Goal: Find specific page/section: Find specific page/section

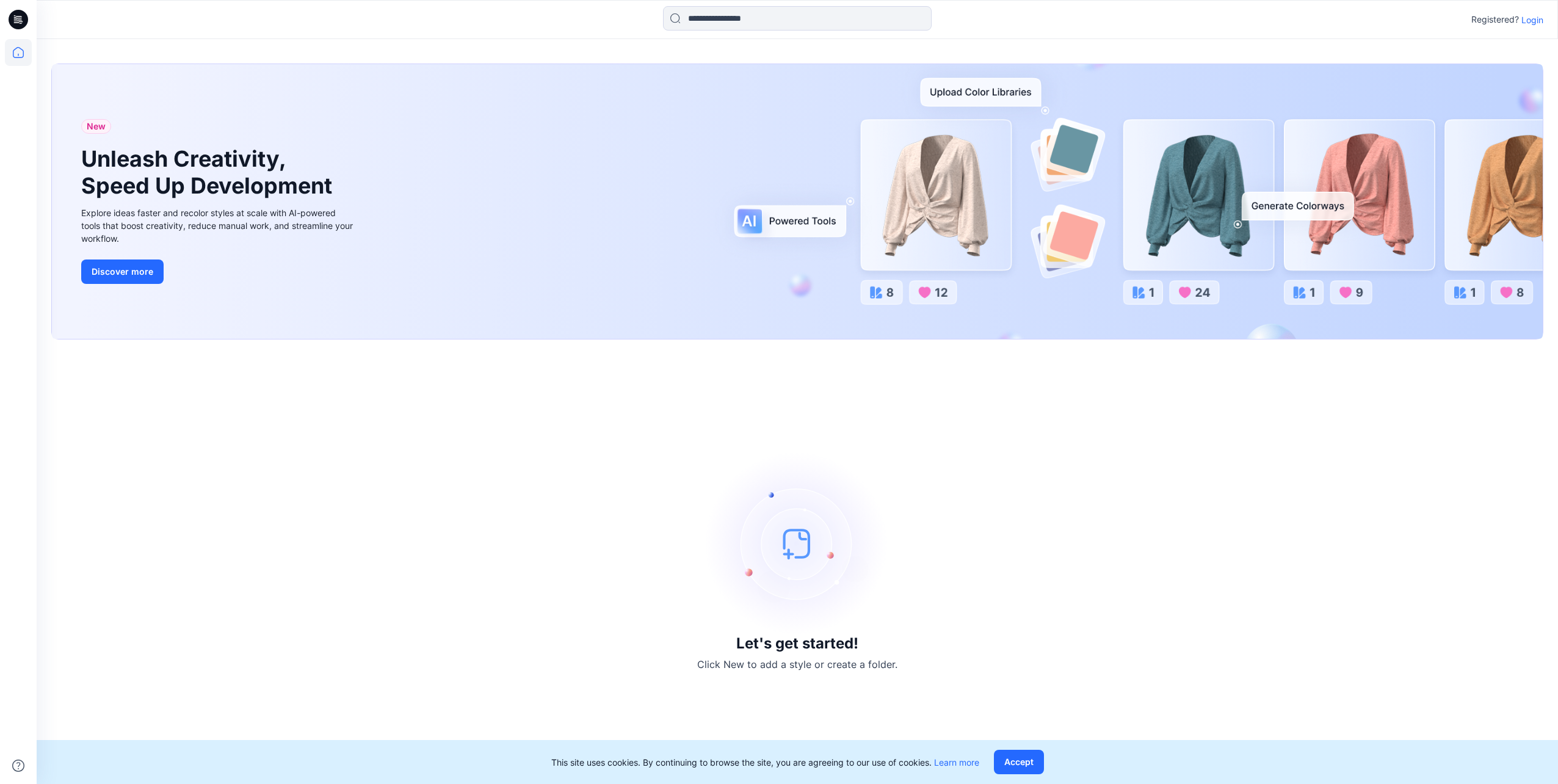
click at [1028, 14] on p "Login" at bounding box center [1533, 20] width 22 height 13
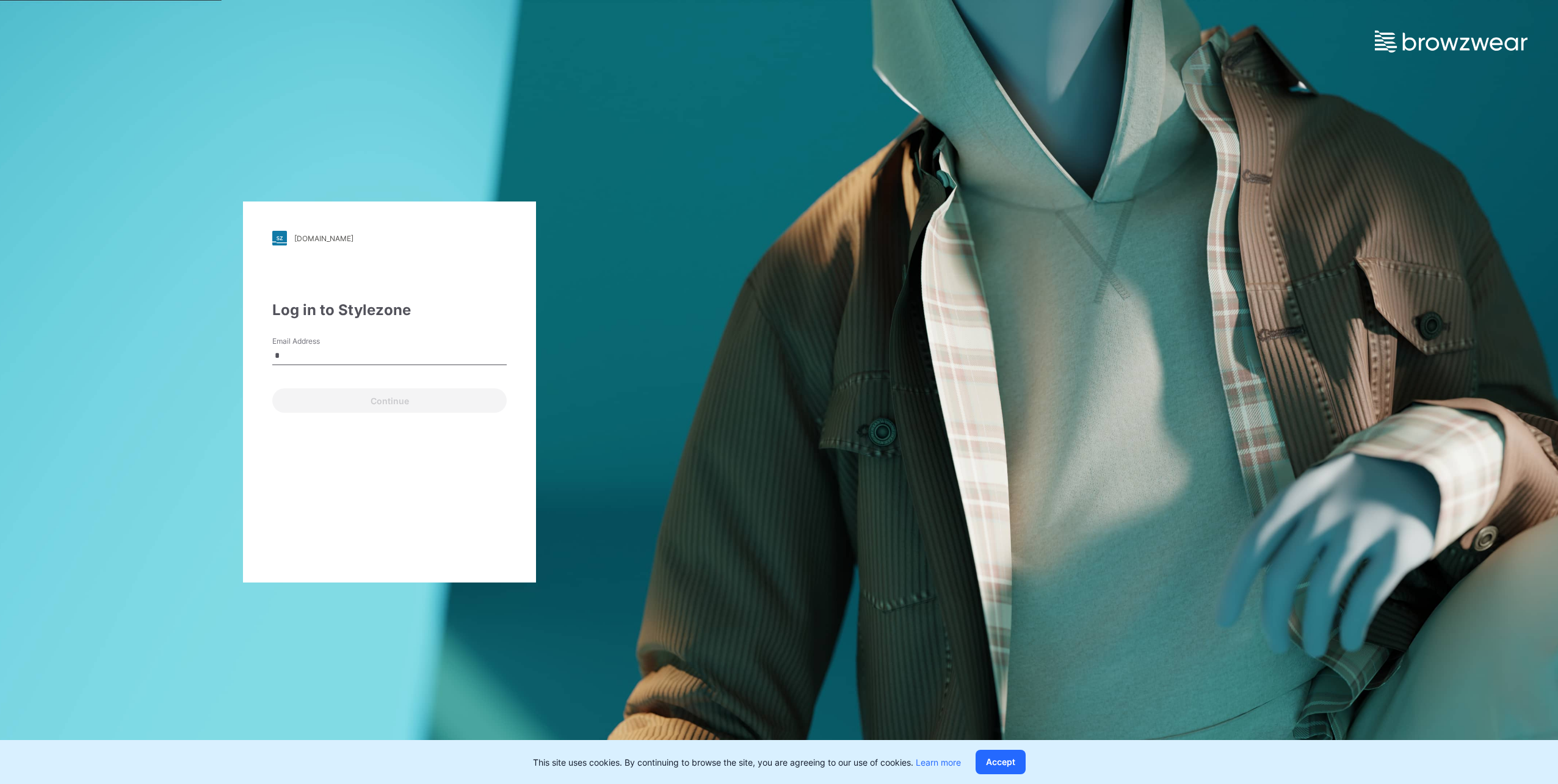
type input "**********"
click at [368, 400] on button "Continue" at bounding box center [389, 400] width 235 height 25
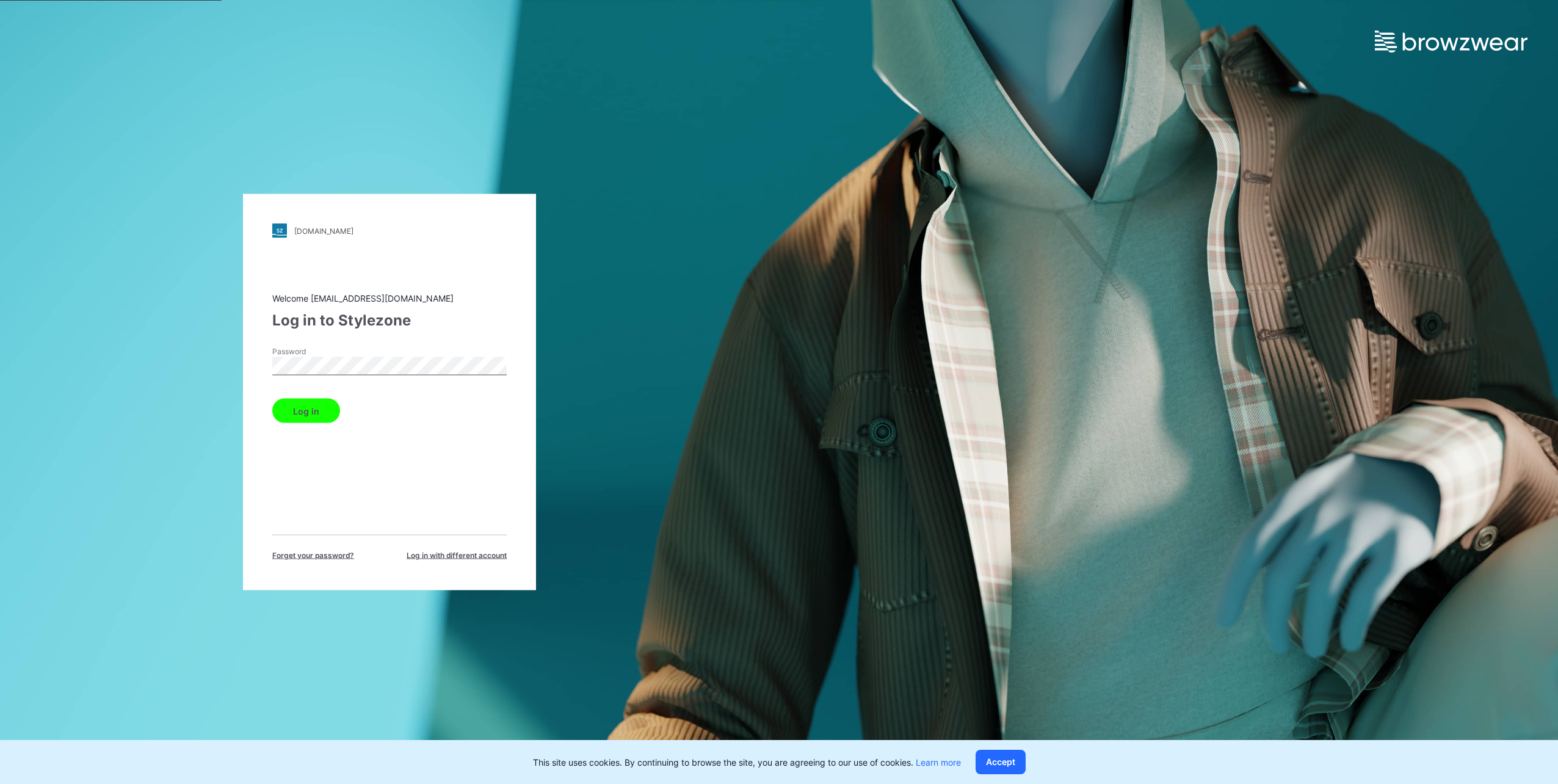
click at [272, 399] on button "Log in" at bounding box center [305, 411] width 67 height 25
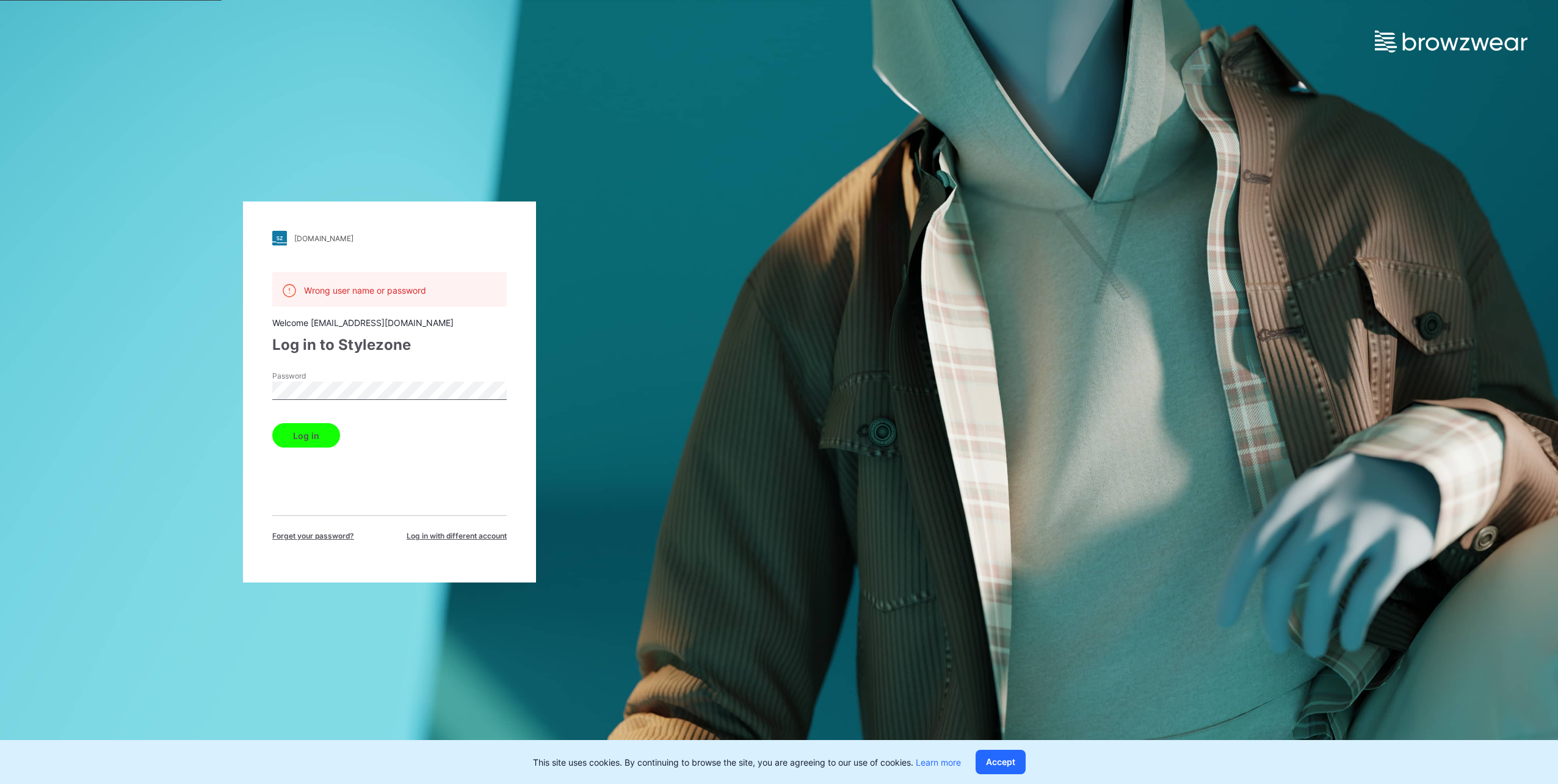
click at [272, 423] on button "Log in" at bounding box center [305, 435] width 67 height 25
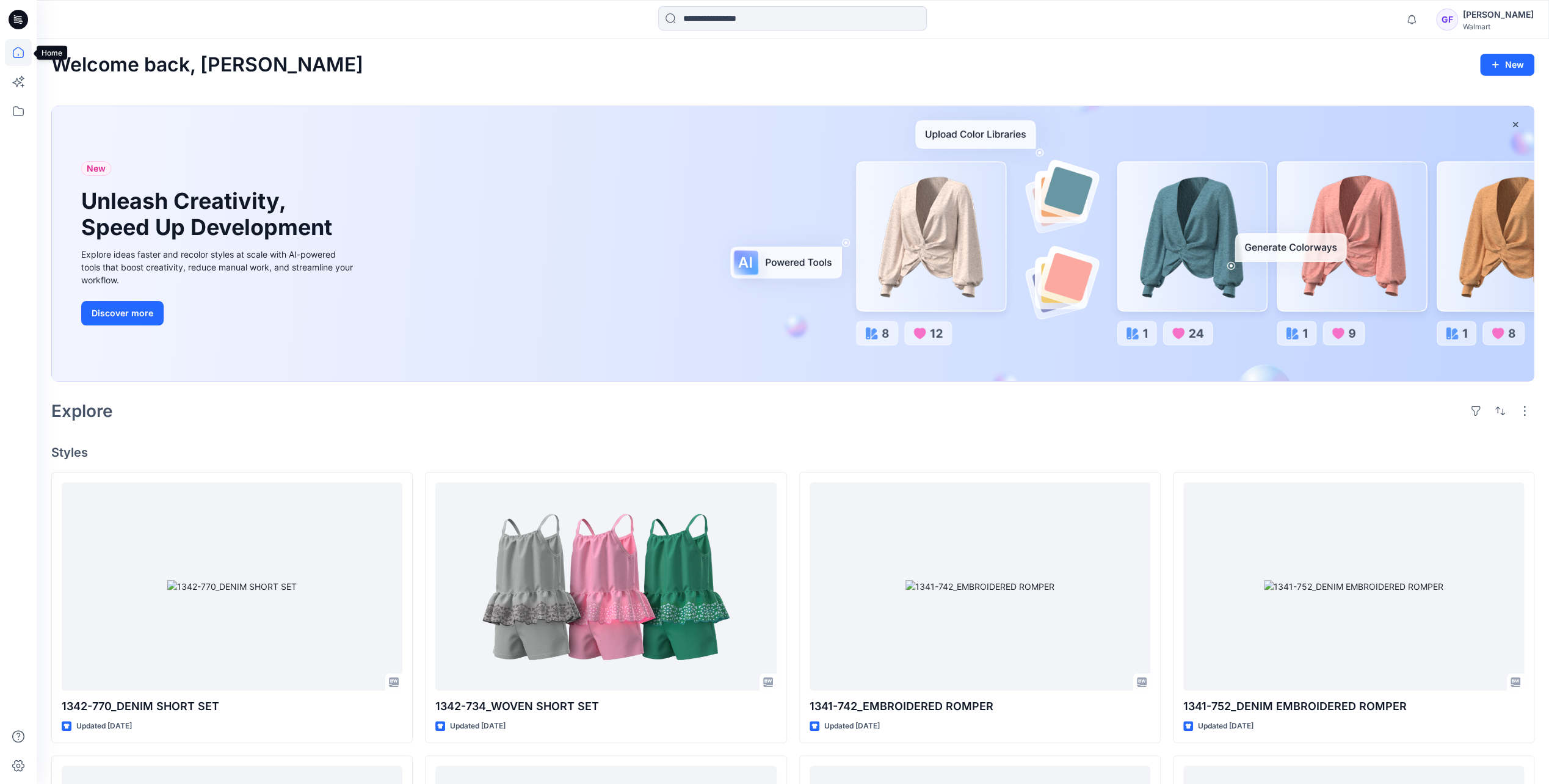
click at [16, 54] on icon at bounding box center [18, 52] width 27 height 27
click at [22, 114] on icon at bounding box center [18, 111] width 27 height 27
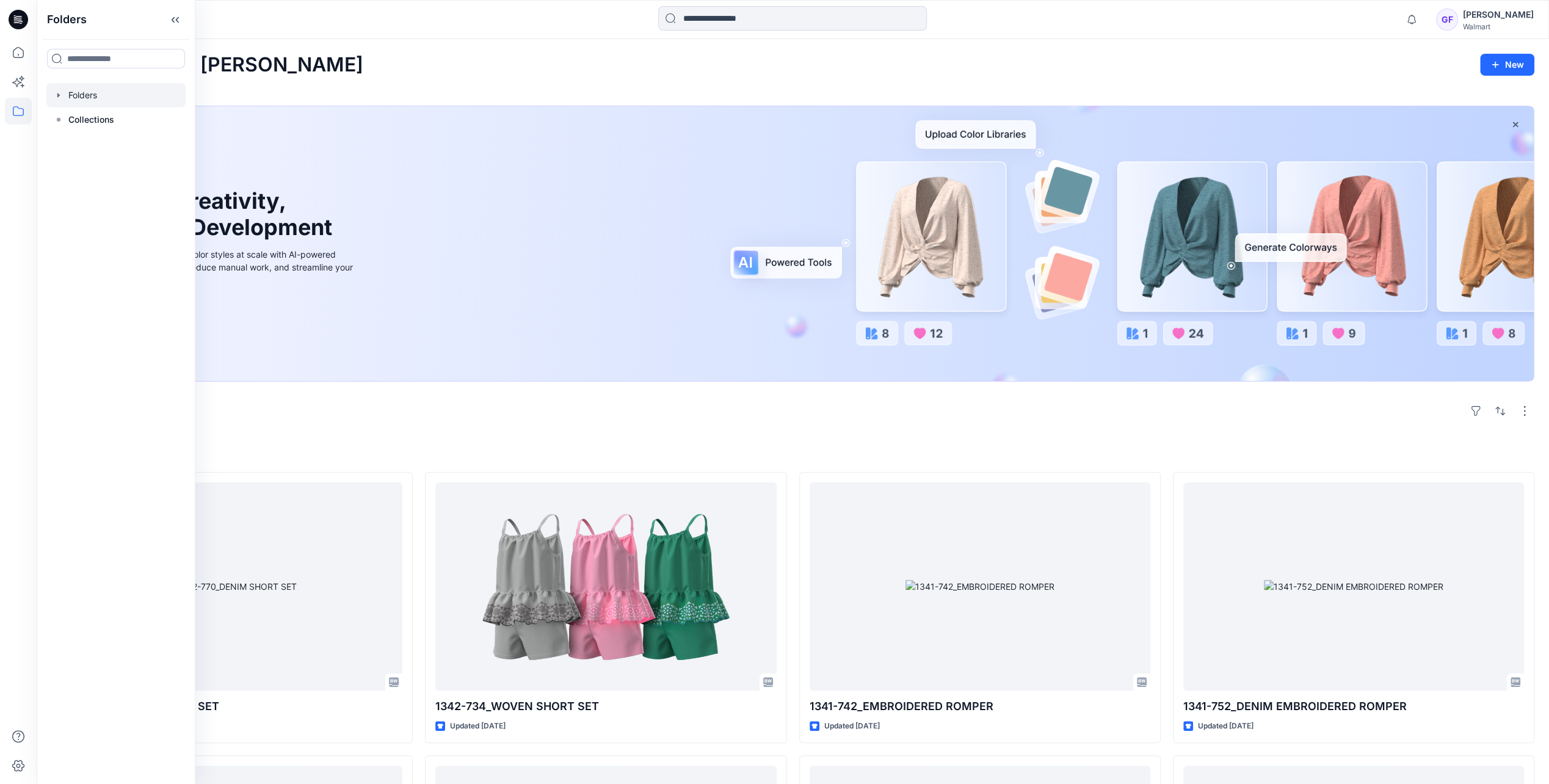
click at [78, 102] on div at bounding box center [117, 95] width 140 height 25
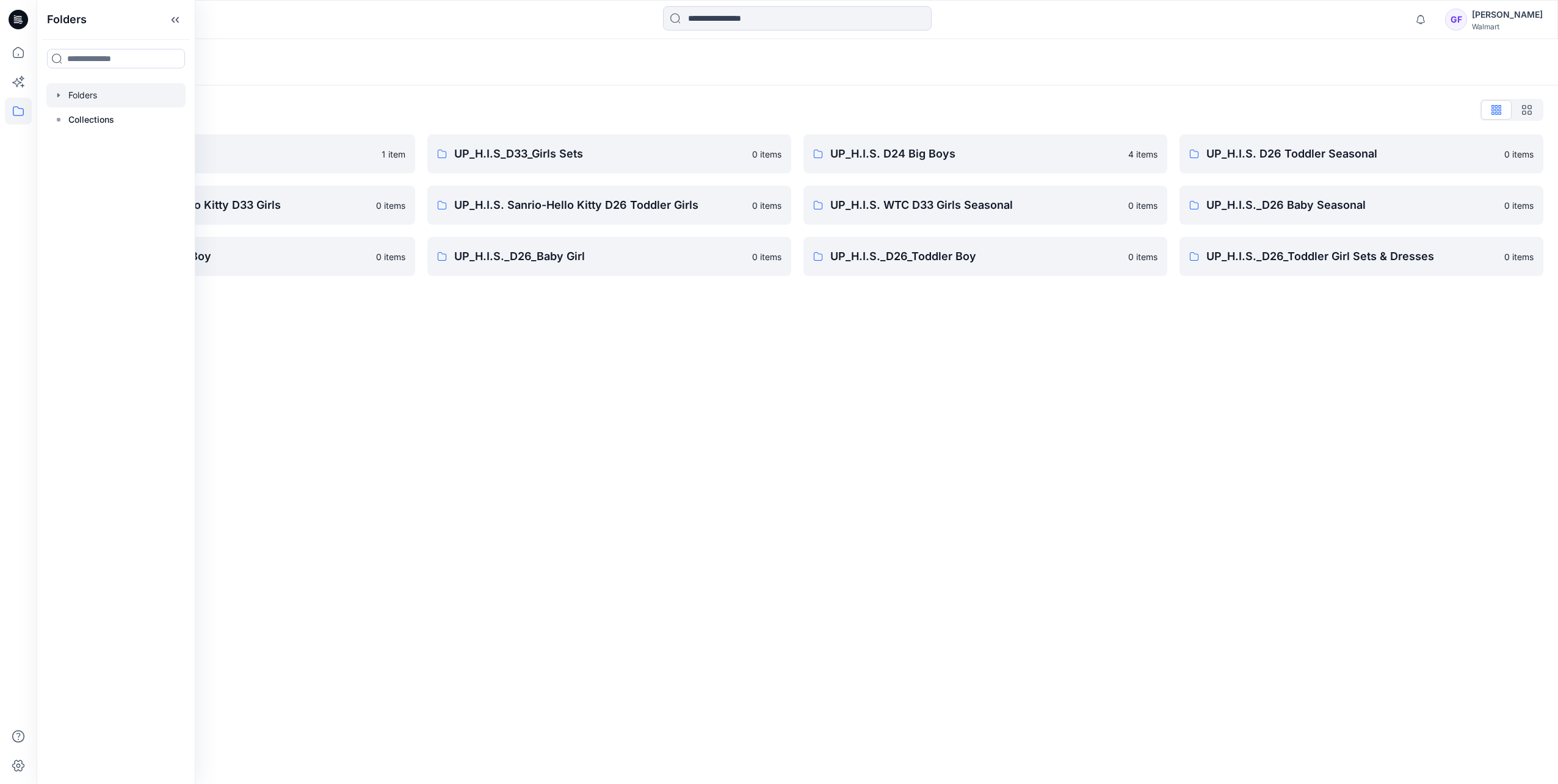
click at [323, 59] on div "Folders" at bounding box center [750, 63] width 1397 height 17
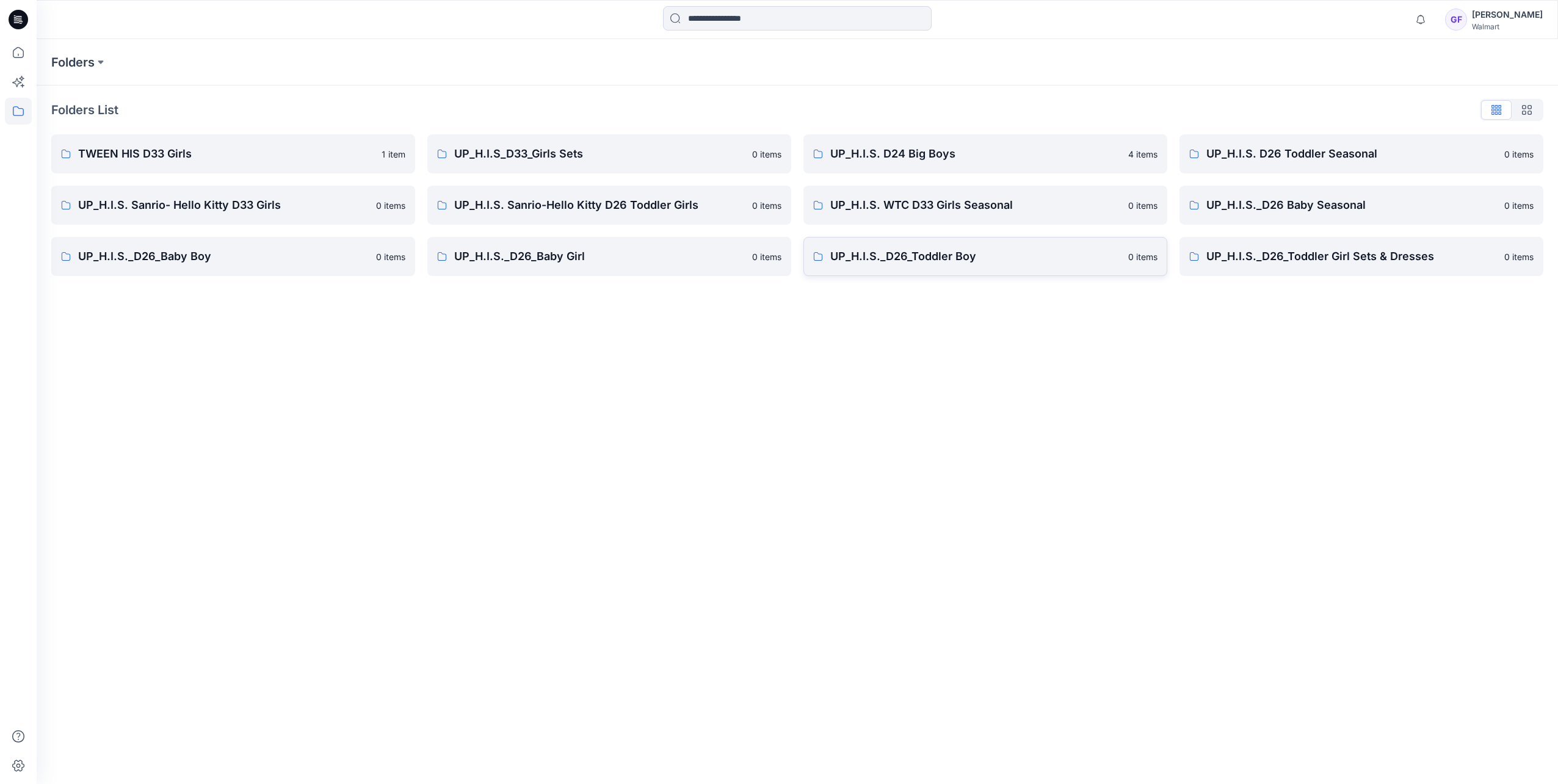
click at [901, 258] on p "UP_H.I.S._D26_Toddler Boy" at bounding box center [975, 257] width 291 height 17
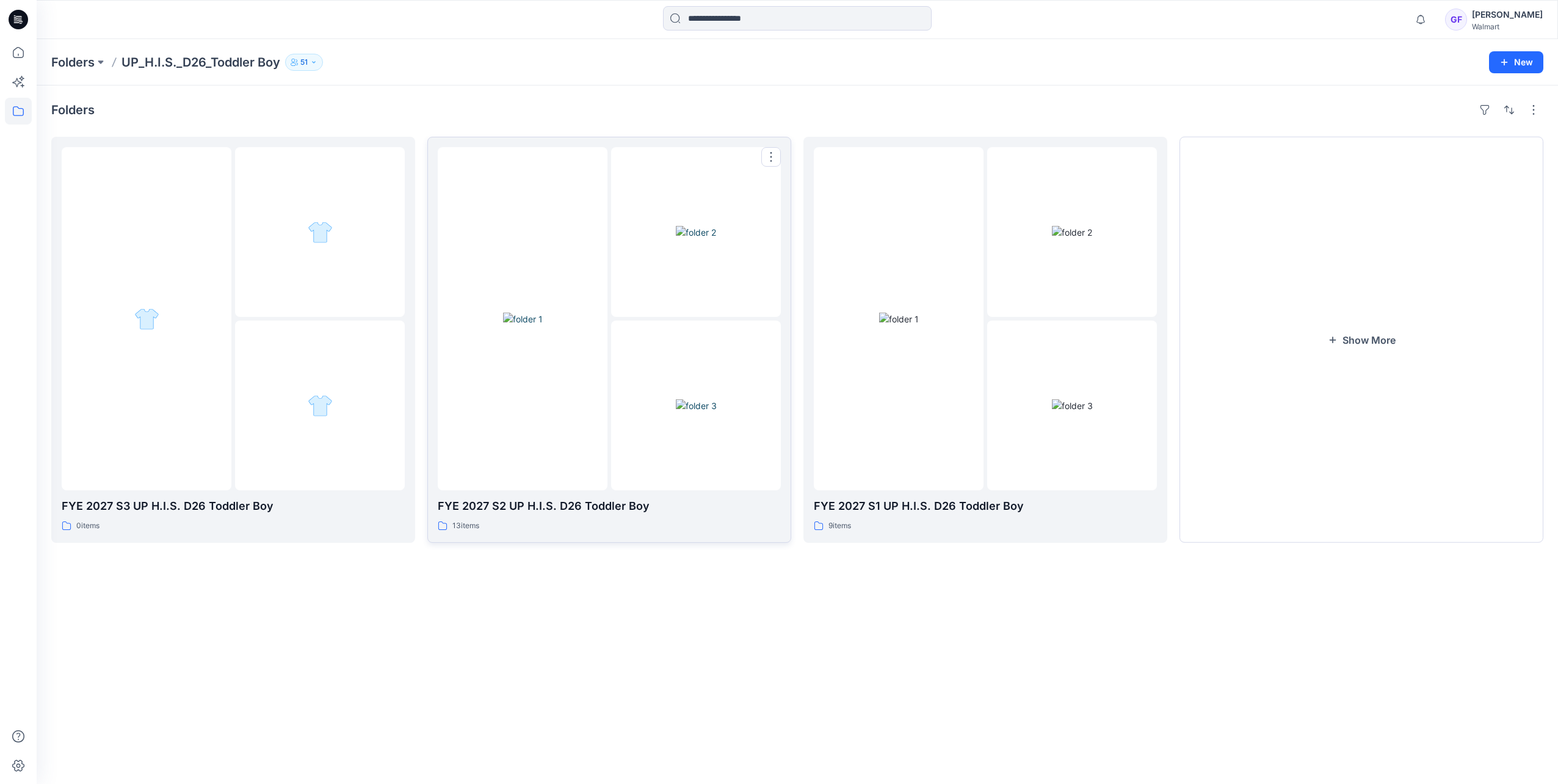
click at [553, 400] on div at bounding box center [523, 319] width 170 height 343
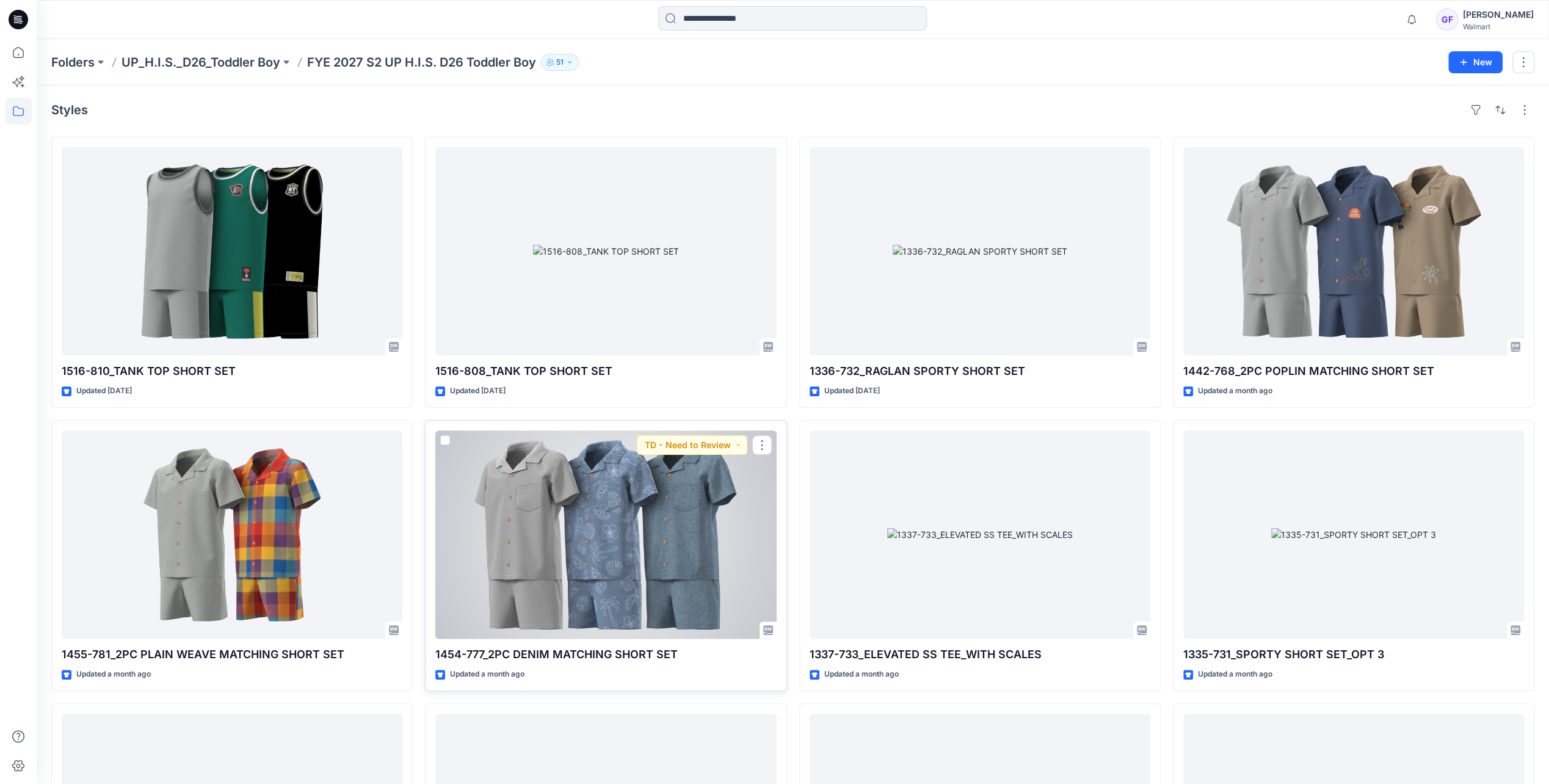
click at [607, 472] on div at bounding box center [606, 534] width 341 height 208
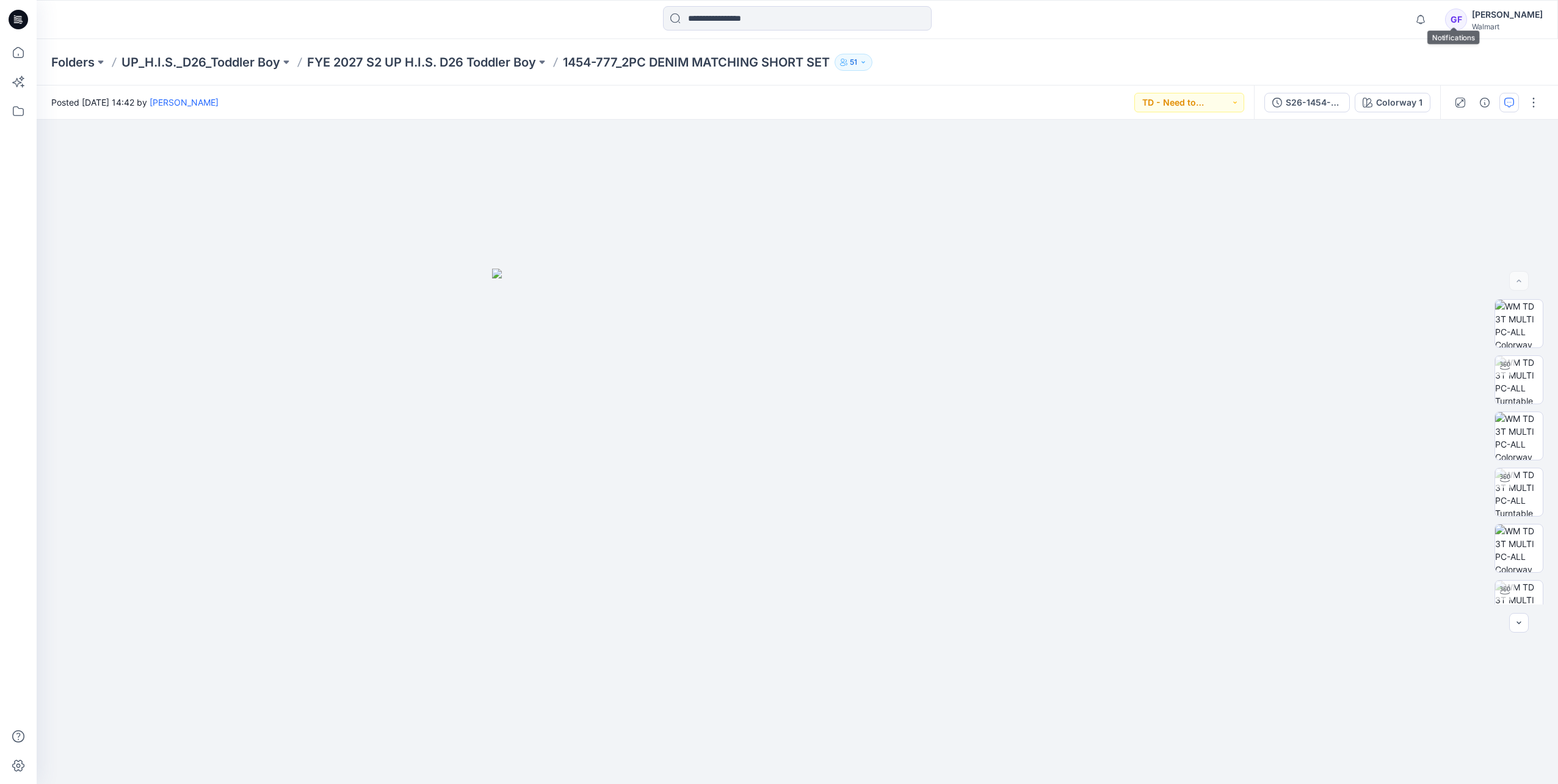
click at [1028, 108] on button "button" at bounding box center [1509, 102] width 20 height 20
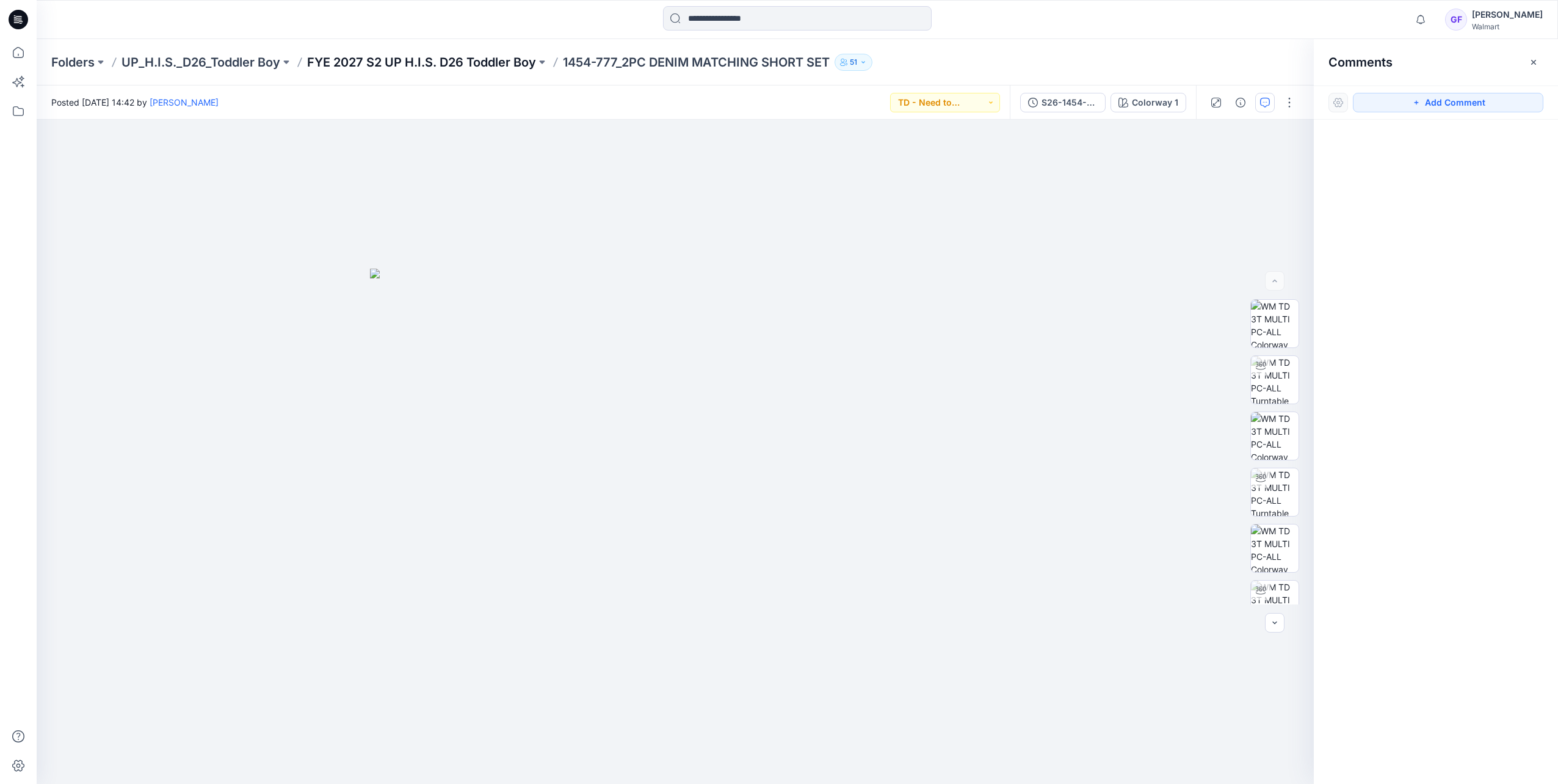
click at [478, 63] on p "FYE 2027 S2 UP H.I.S. D26 Toddler Boy" at bounding box center [421, 63] width 229 height 17
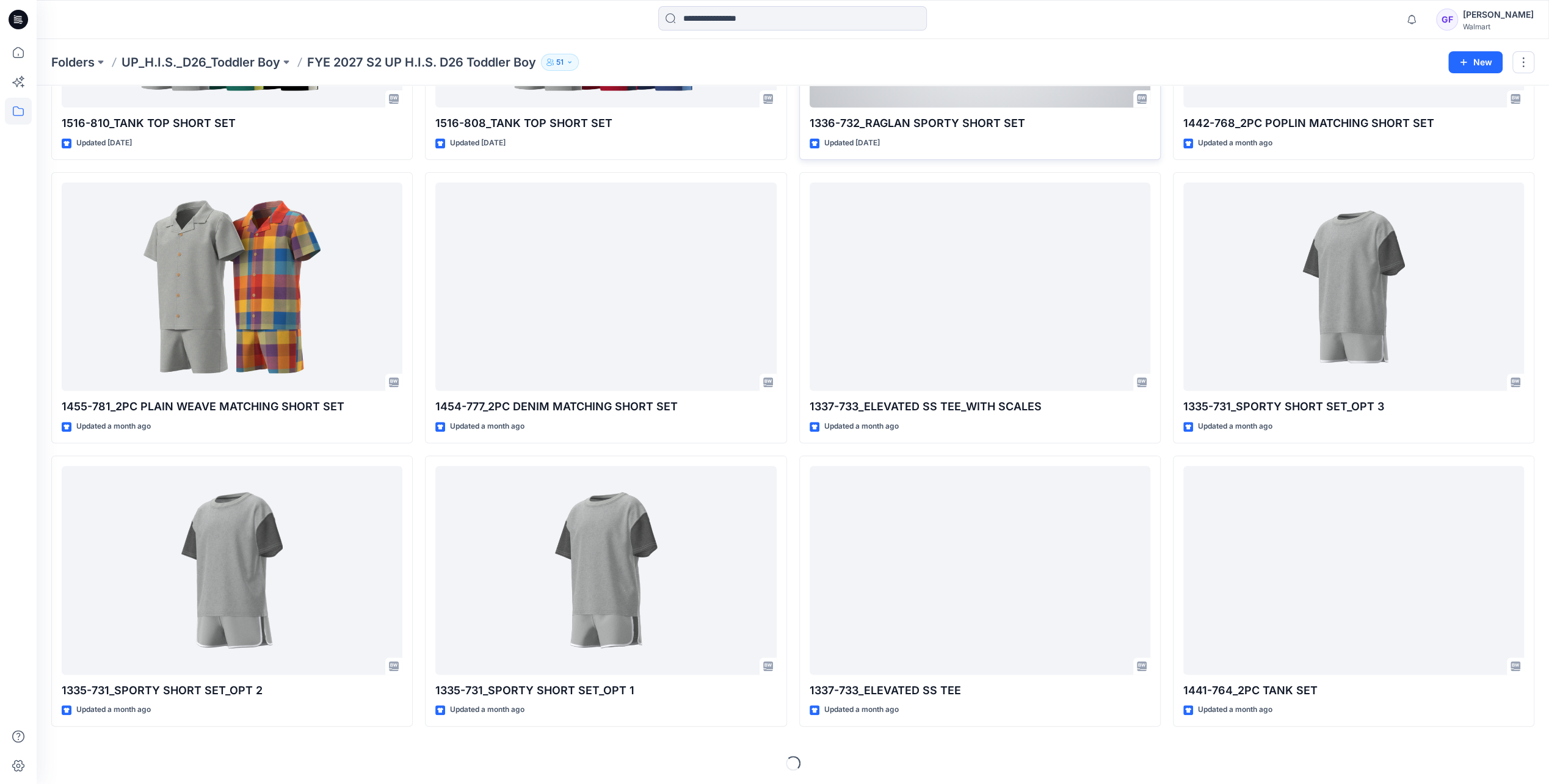
scroll to position [248, 0]
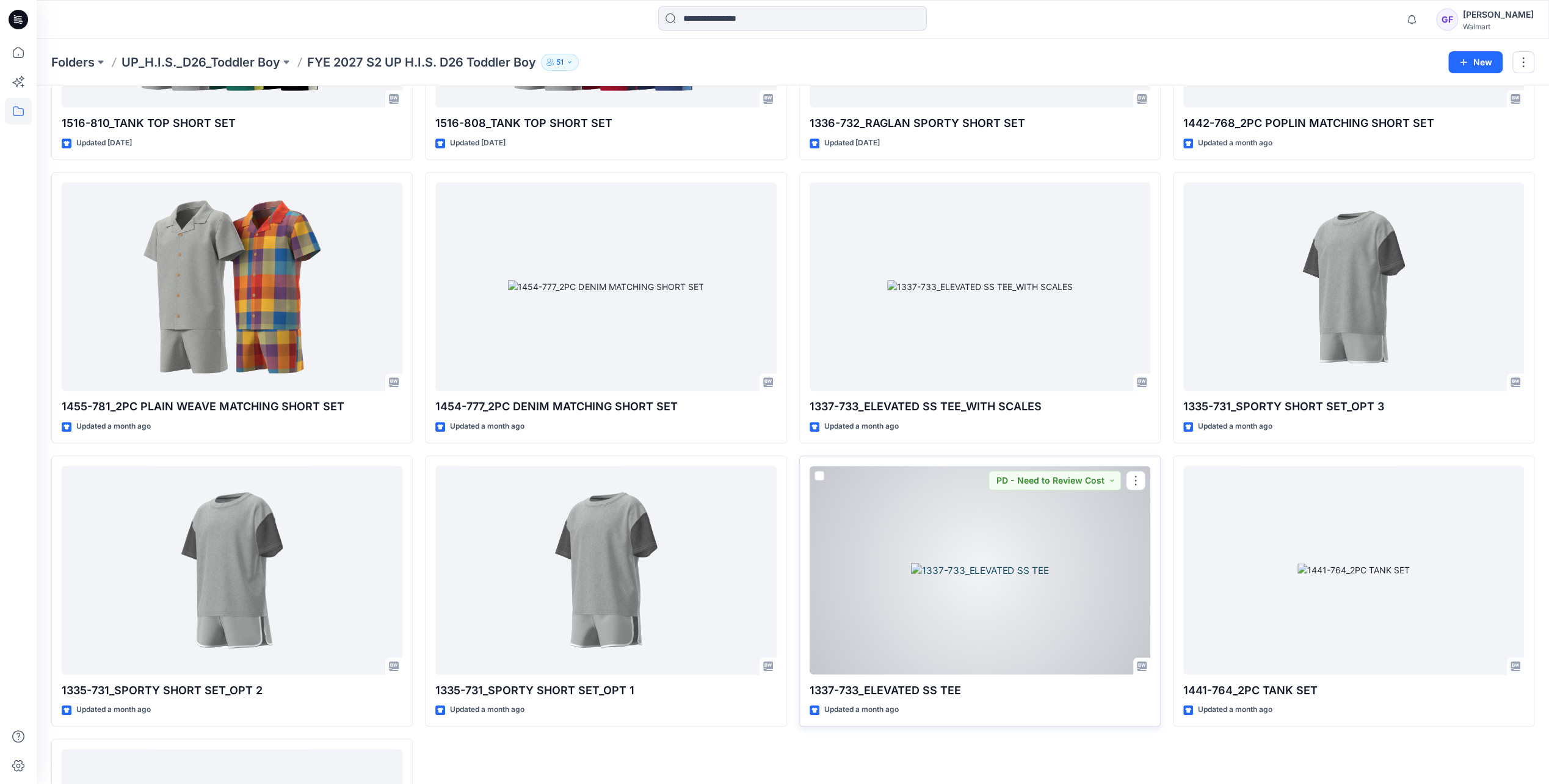
click at [1008, 547] on div at bounding box center [980, 570] width 341 height 208
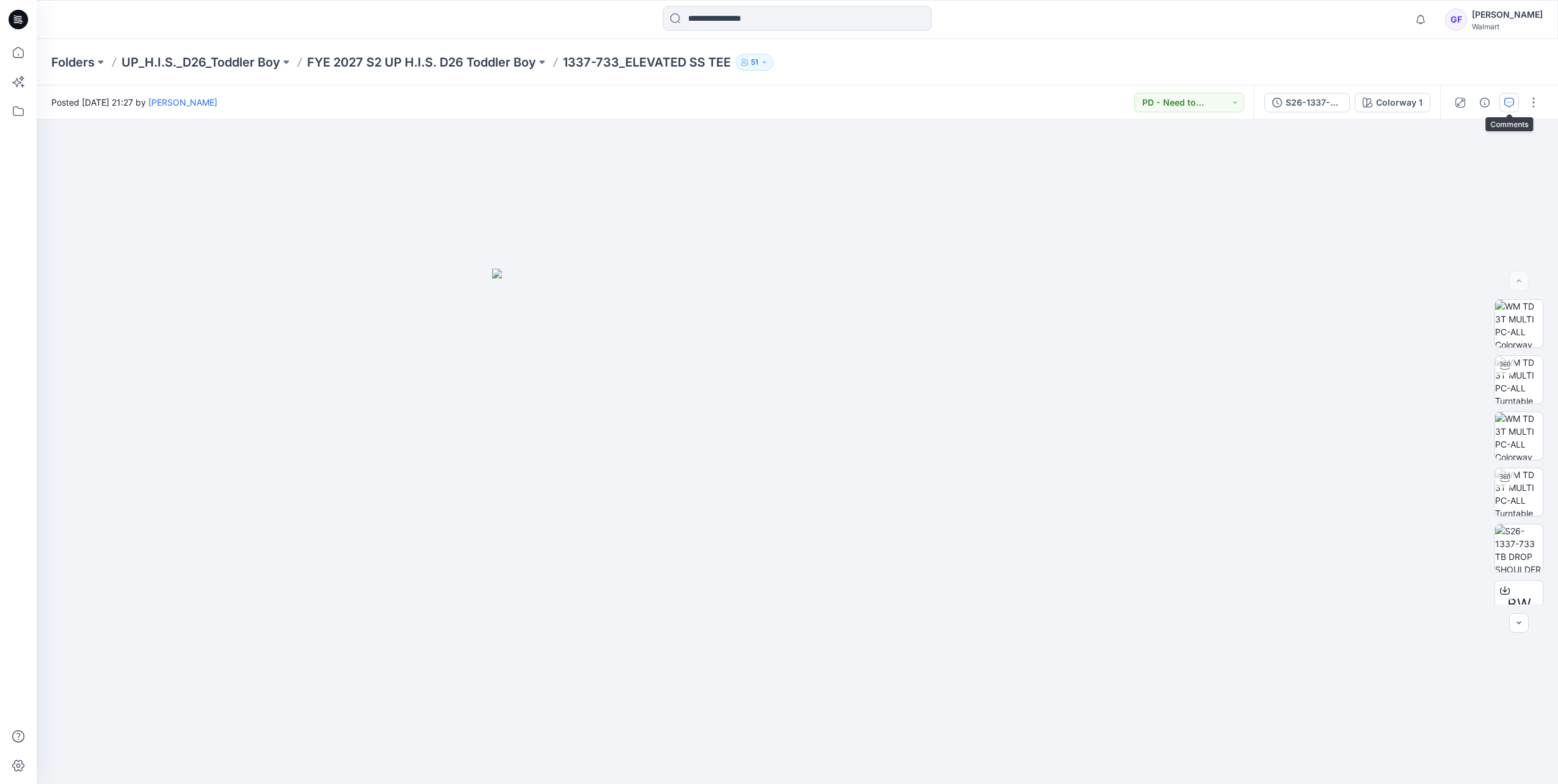
click at [1028, 106] on icon "button" at bounding box center [1510, 102] width 10 height 10
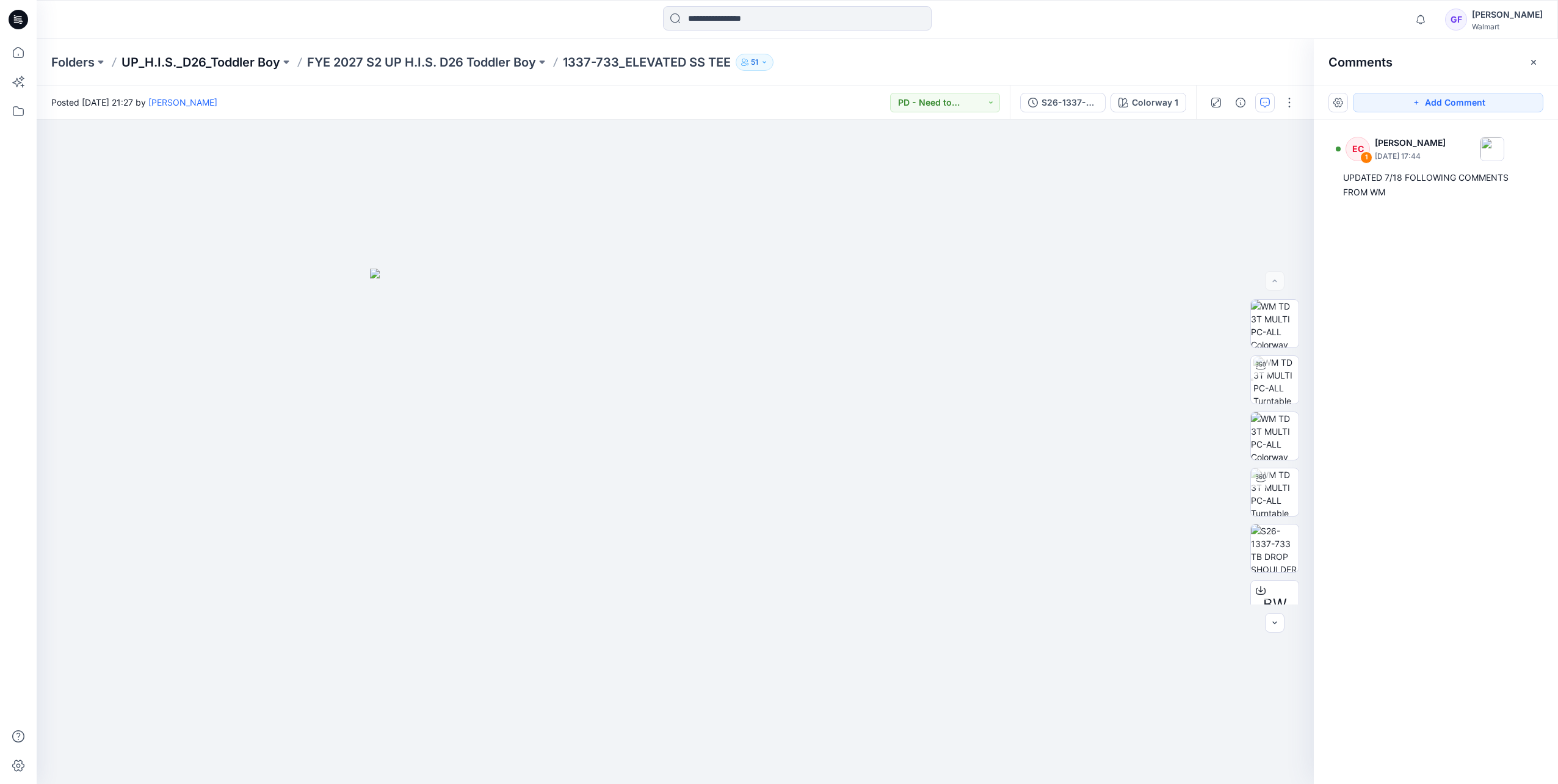
click at [138, 59] on p "UP_H.I.S._D26_Toddler Boy" at bounding box center [201, 63] width 159 height 17
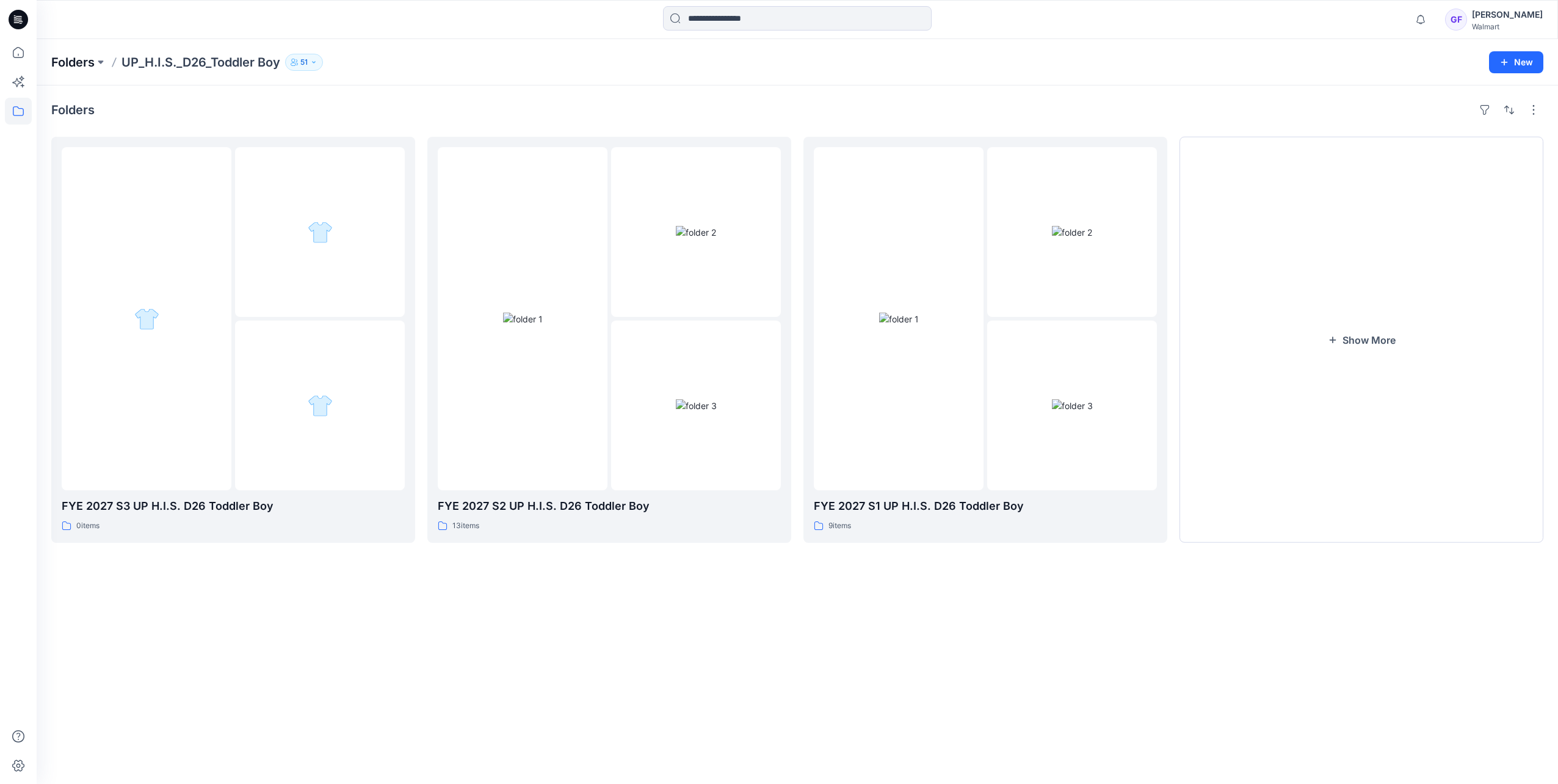
click at [52, 60] on p "Folders" at bounding box center [73, 63] width 44 height 17
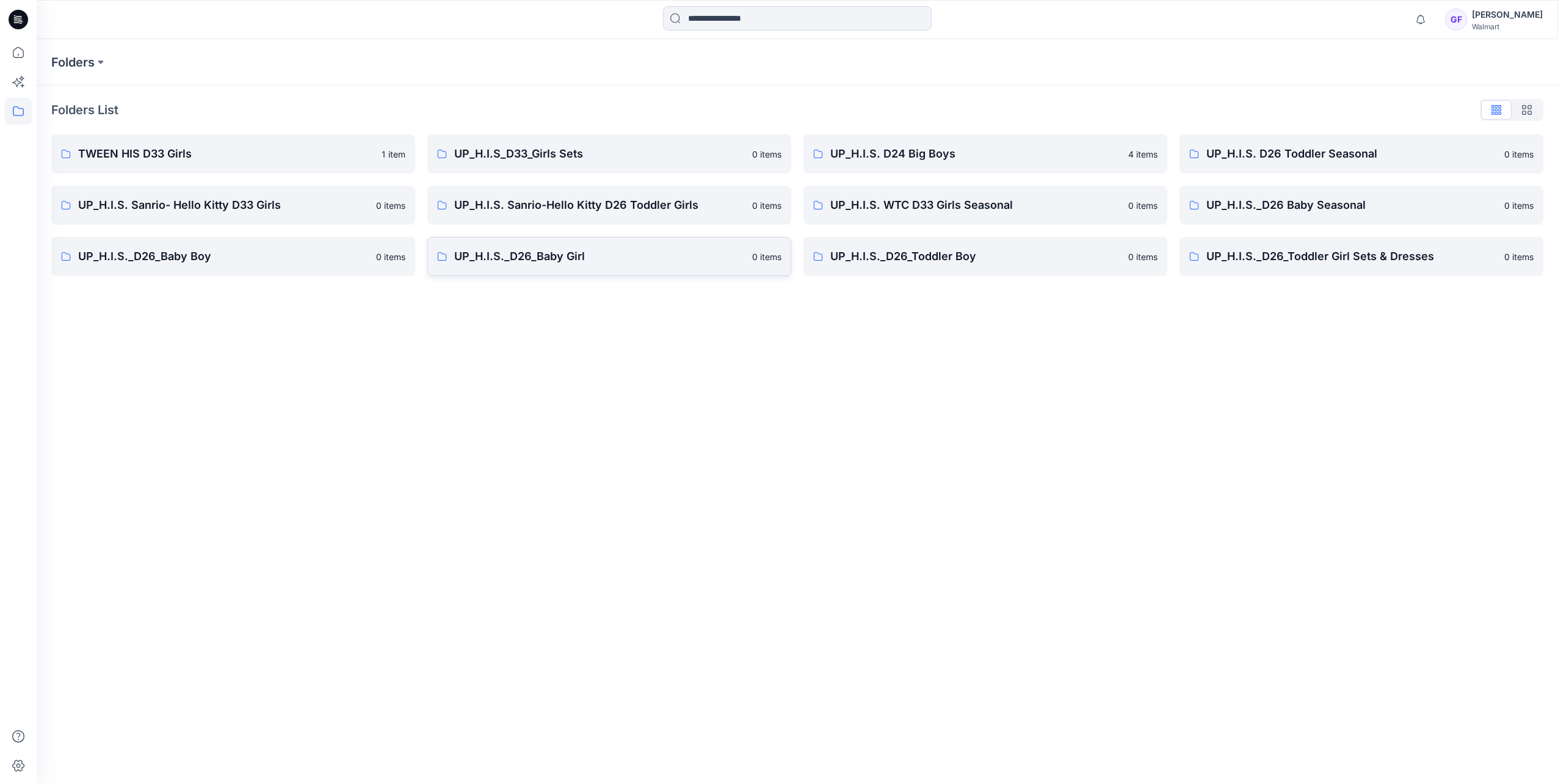
click at [549, 262] on p "UP_H.I.S._D26_Baby Girl" at bounding box center [599, 257] width 291 height 17
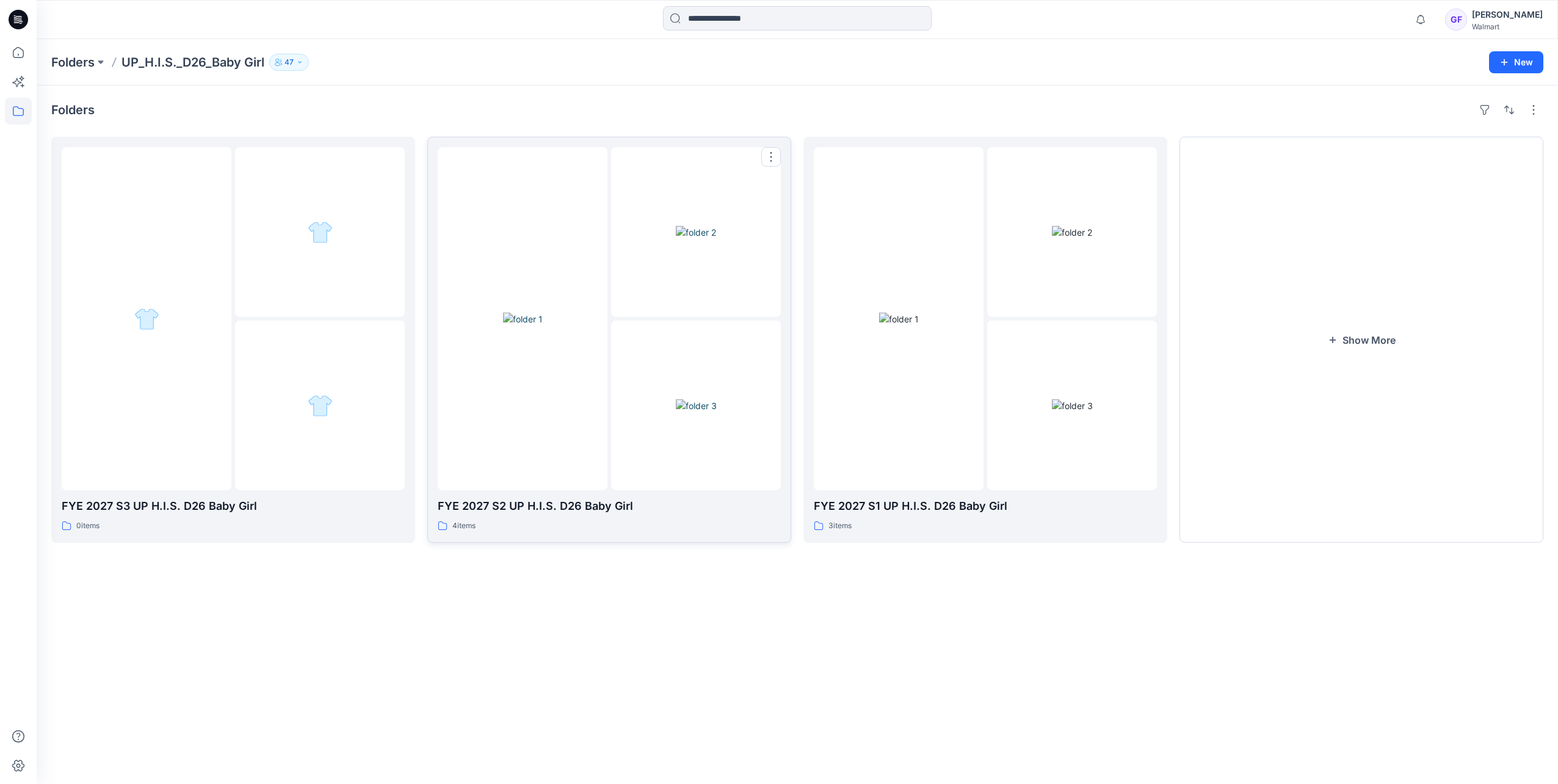
click at [549, 250] on div at bounding box center [523, 319] width 170 height 343
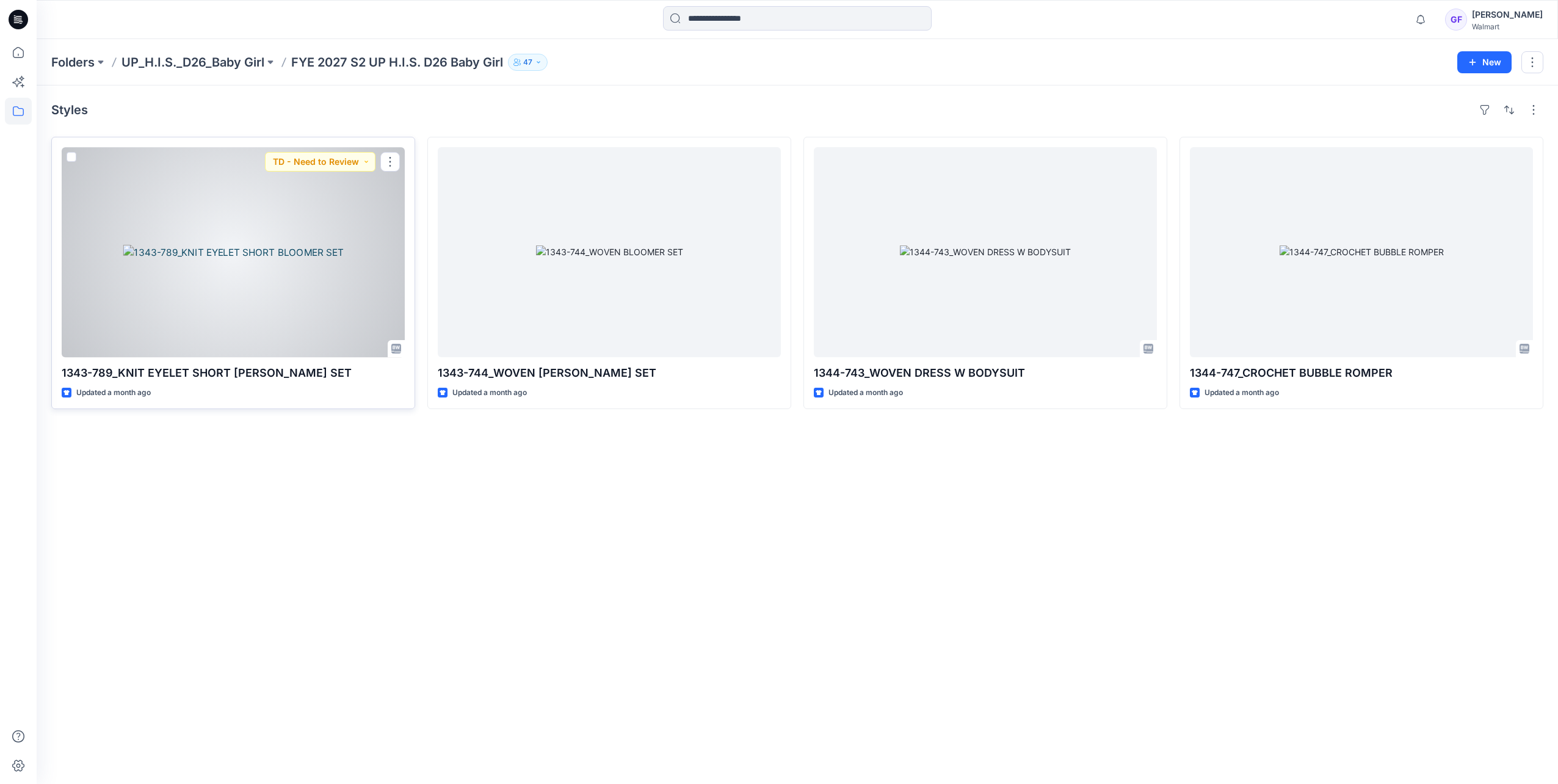
click at [296, 284] on div at bounding box center [233, 252] width 343 height 210
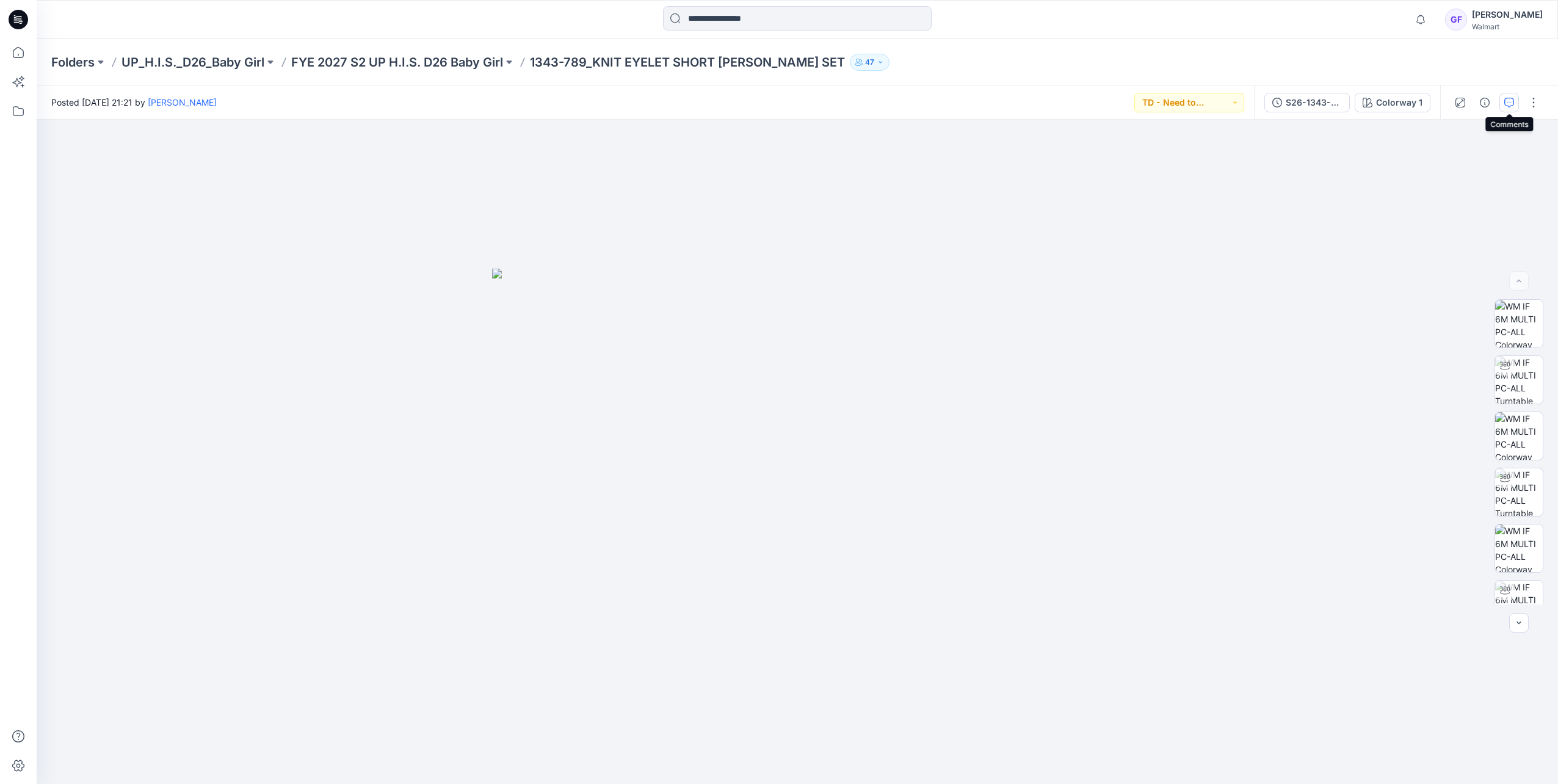
click at [1028, 103] on button "button" at bounding box center [1509, 102] width 20 height 20
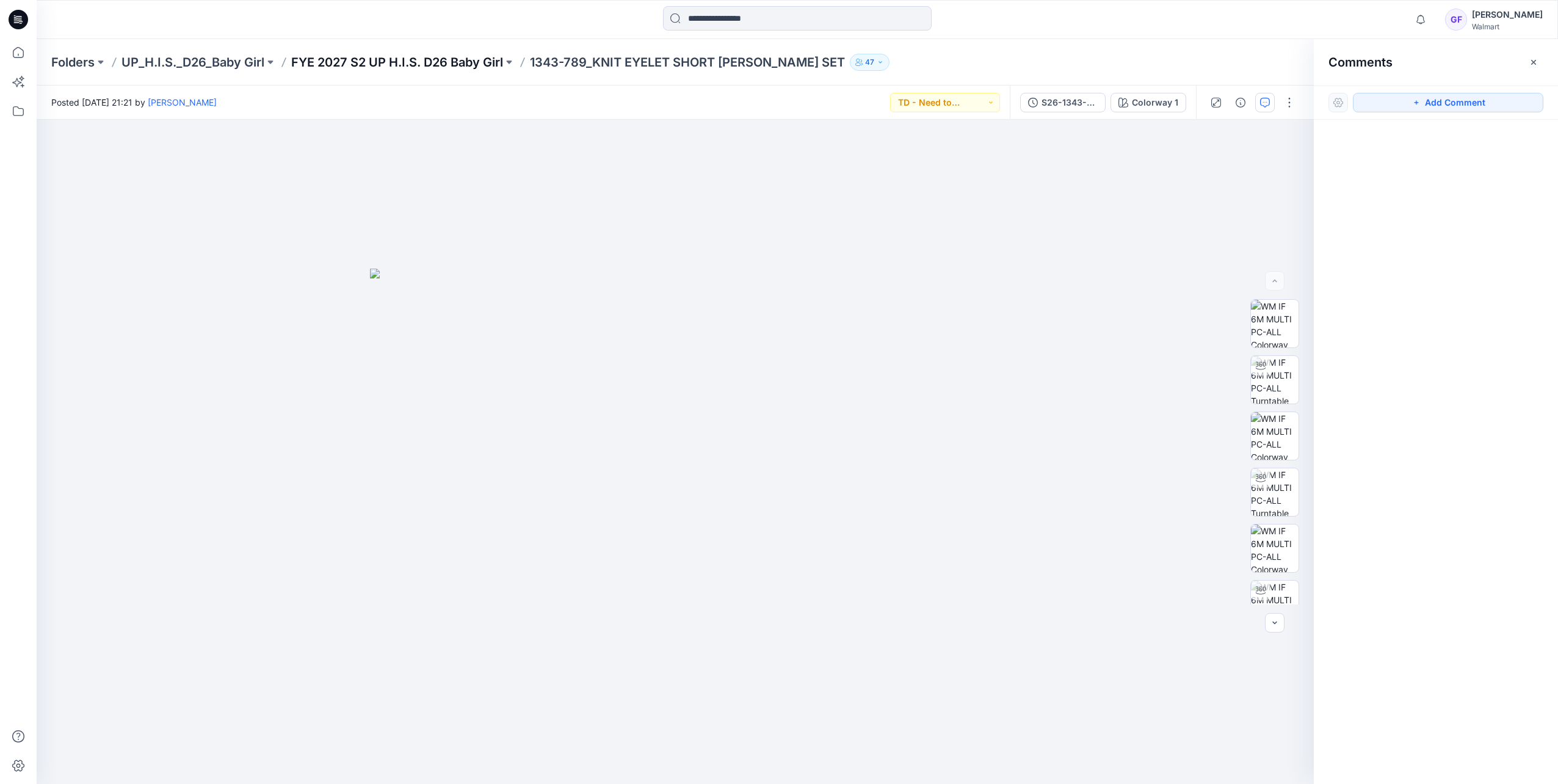
click at [431, 59] on p "FYE 2027 S2 UP H.I.S. D26 Baby Girl" at bounding box center [396, 63] width 212 height 17
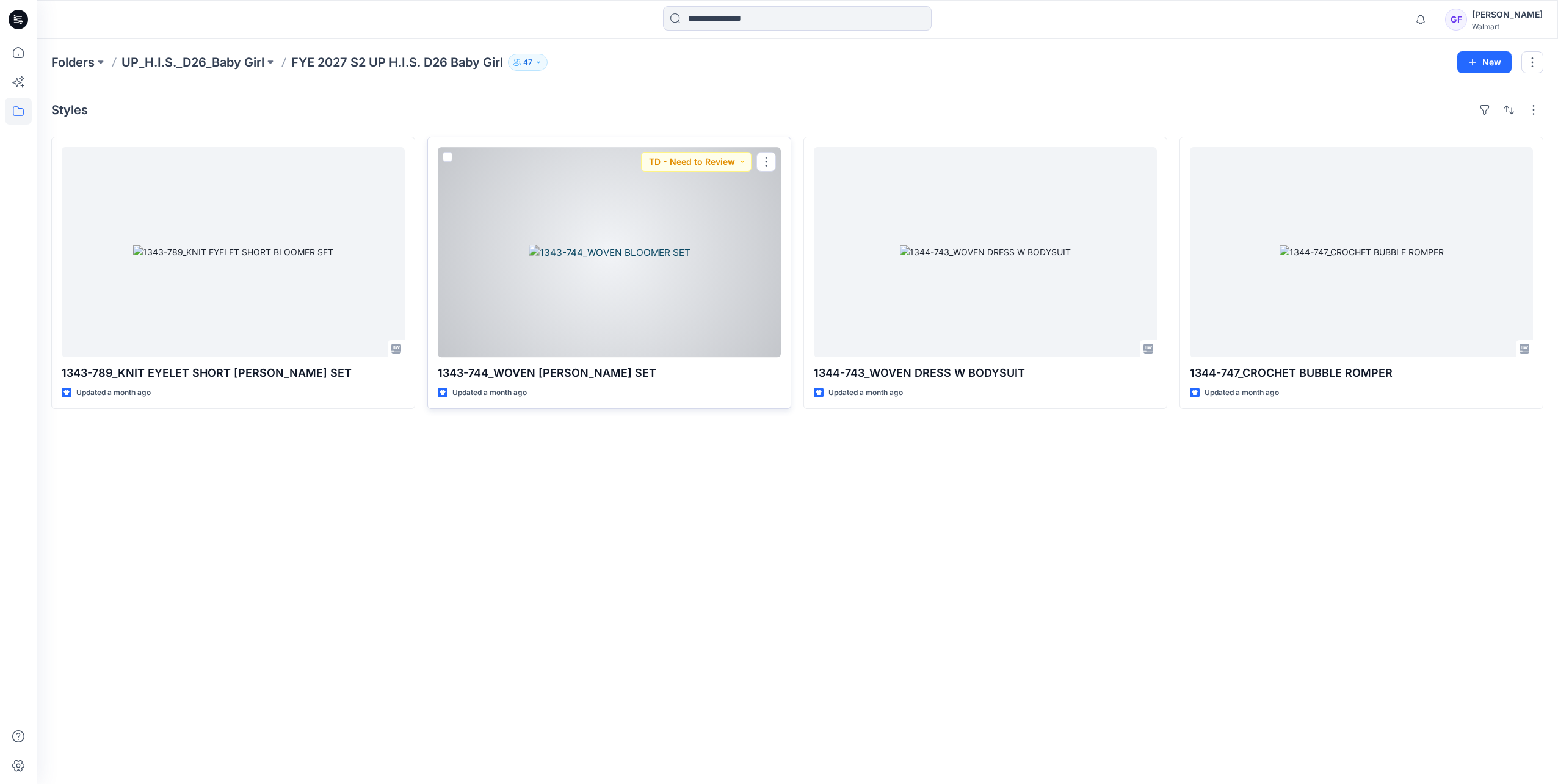
click at [614, 266] on div at bounding box center [609, 252] width 343 height 210
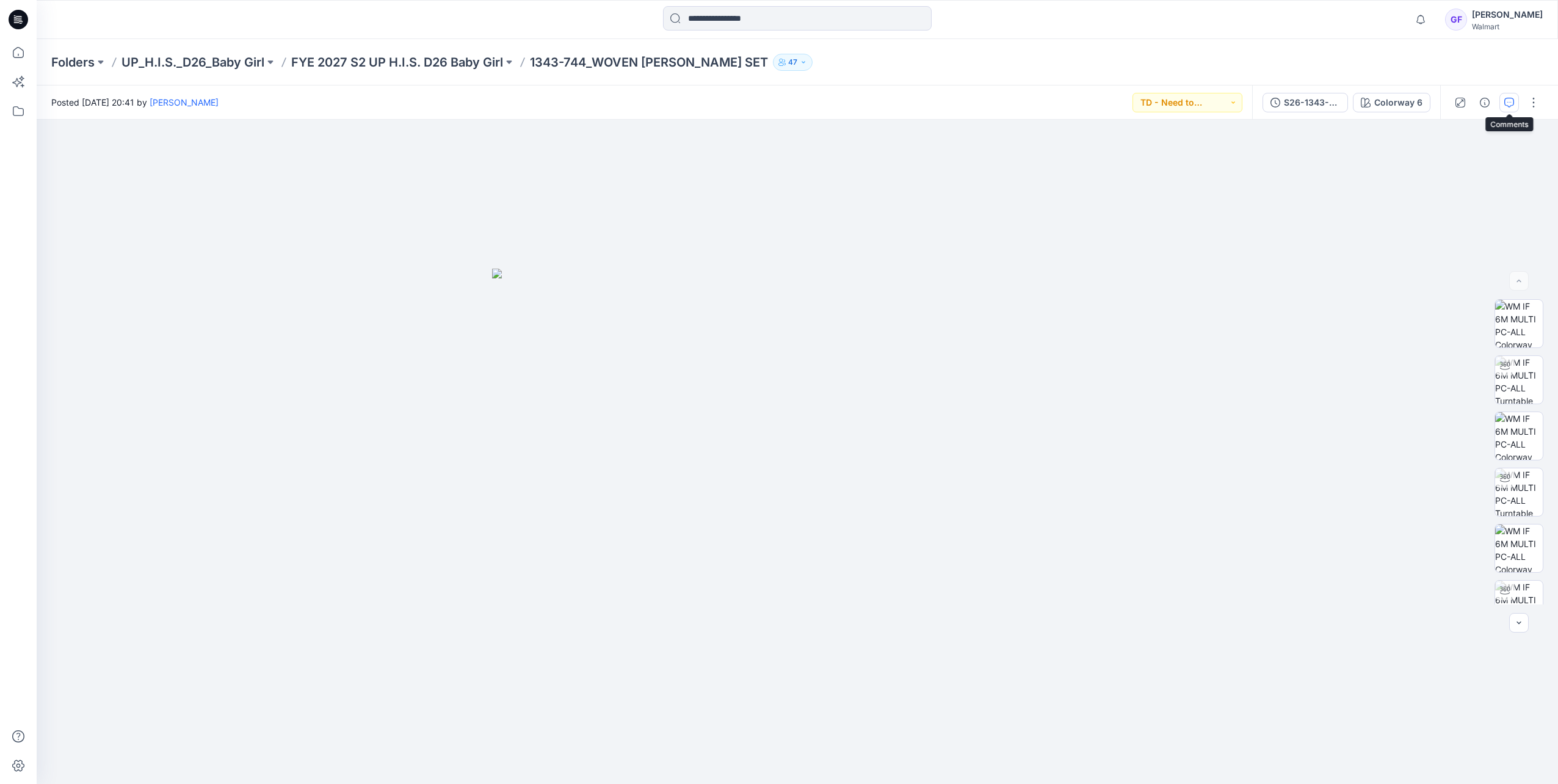
click at [1028, 100] on icon "button" at bounding box center [1510, 102] width 10 height 10
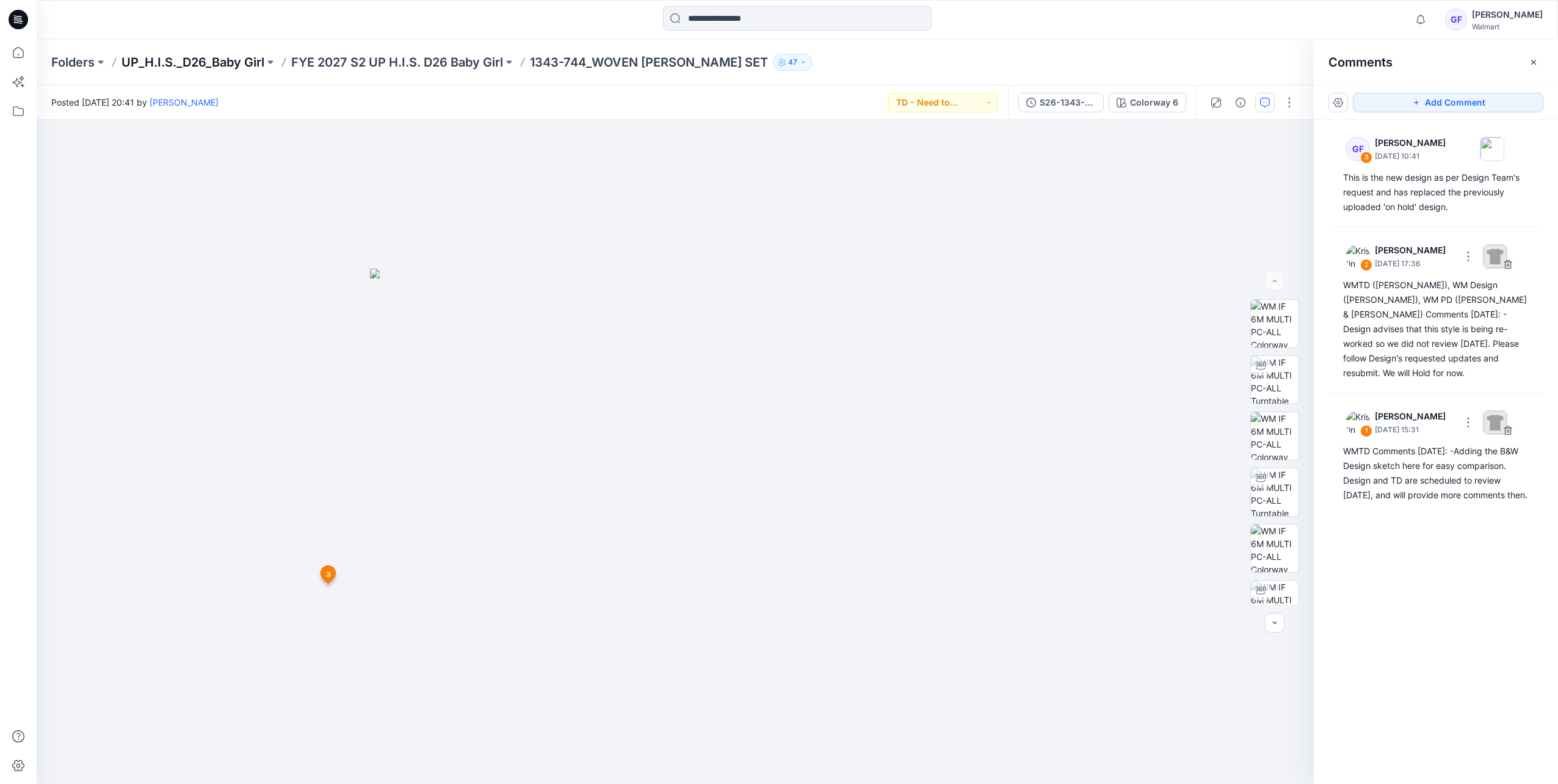
click at [212, 61] on p "UP_H.I.S._D26_Baby Girl" at bounding box center [193, 63] width 143 height 17
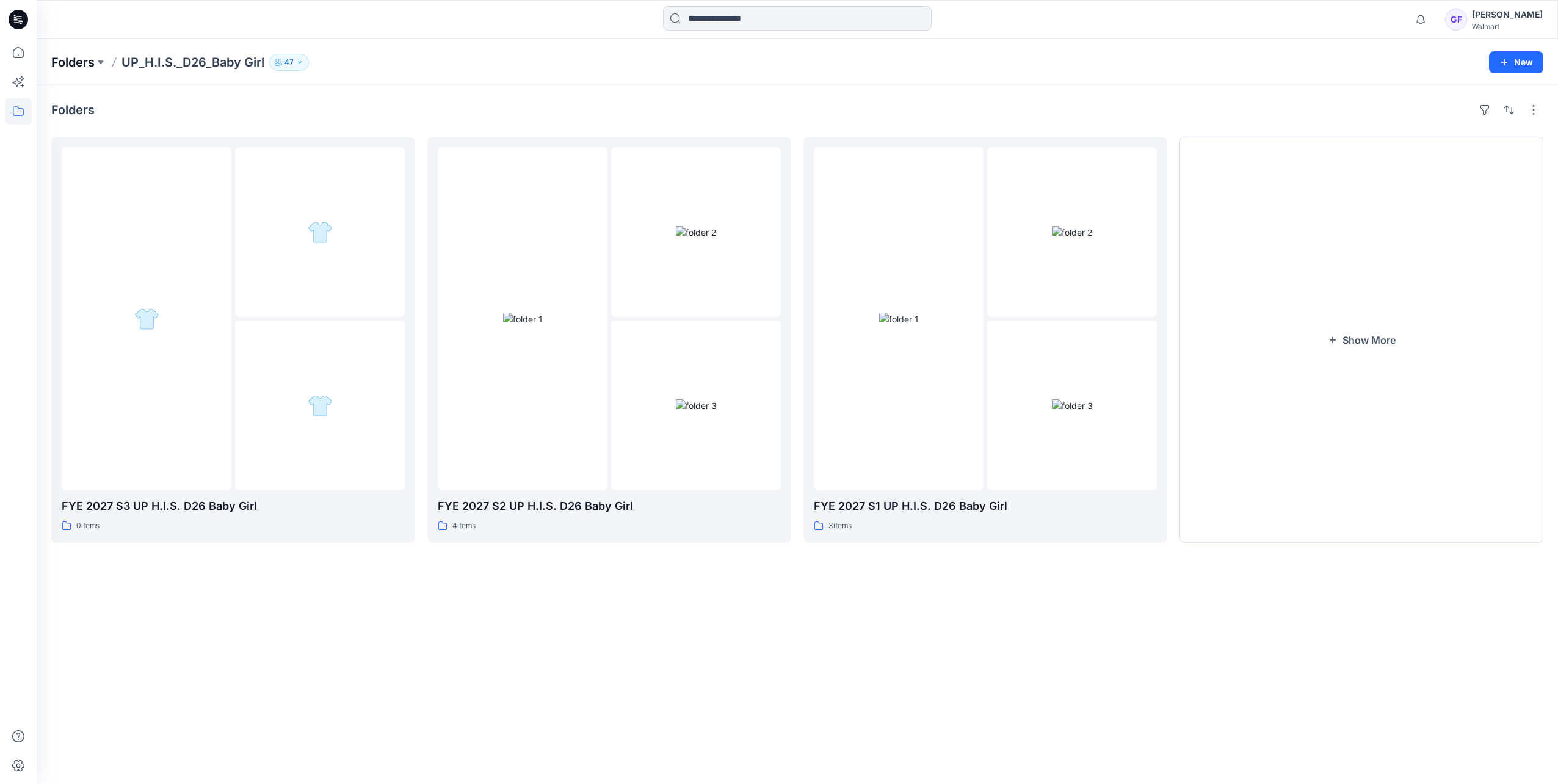
click at [75, 63] on p "Folders" at bounding box center [73, 63] width 44 height 17
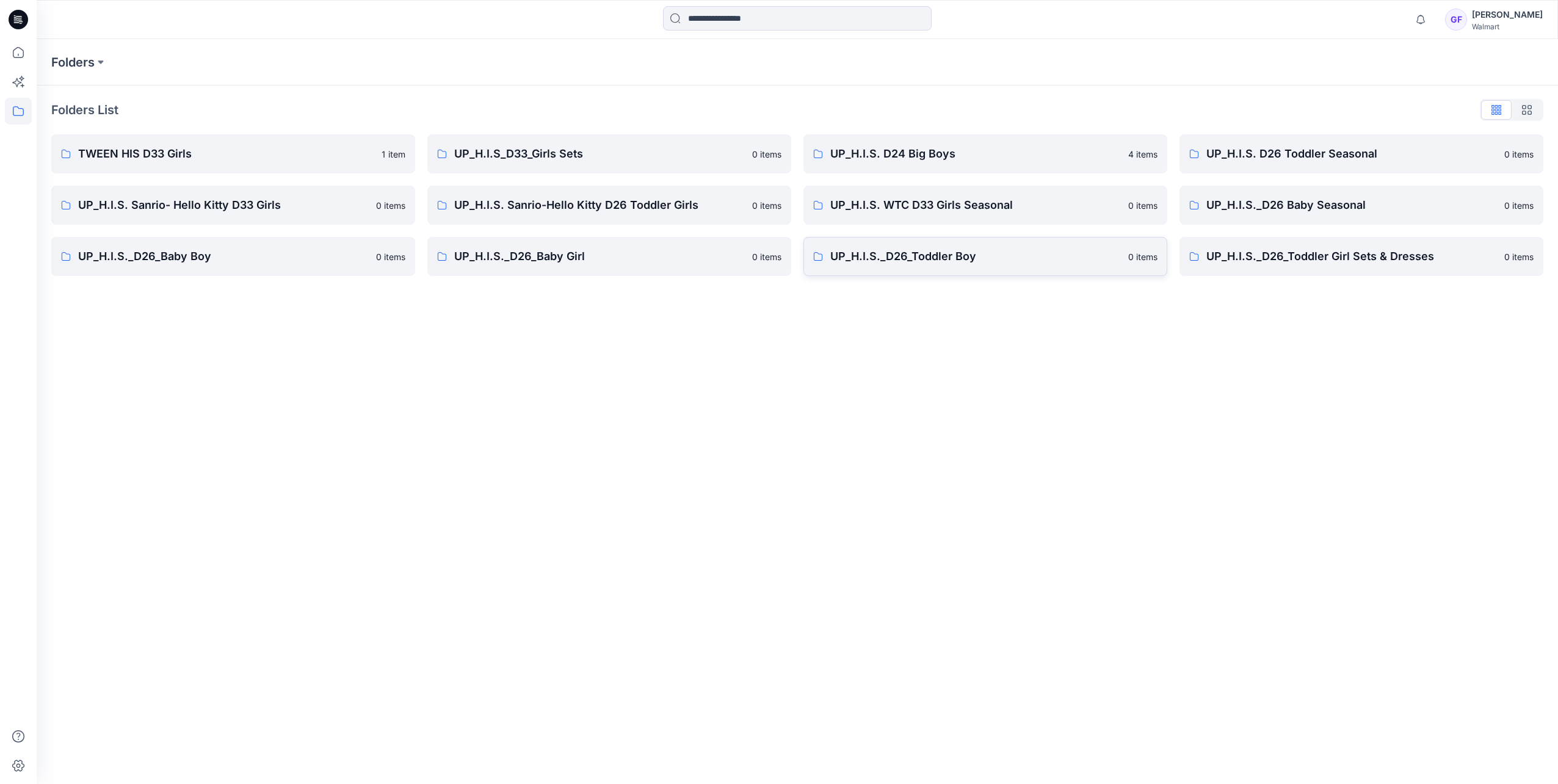
click at [934, 266] on link "UP_H.I.S._D26_Toddler Boy [DEMOGRAPHIC_DATA] items" at bounding box center [985, 256] width 364 height 39
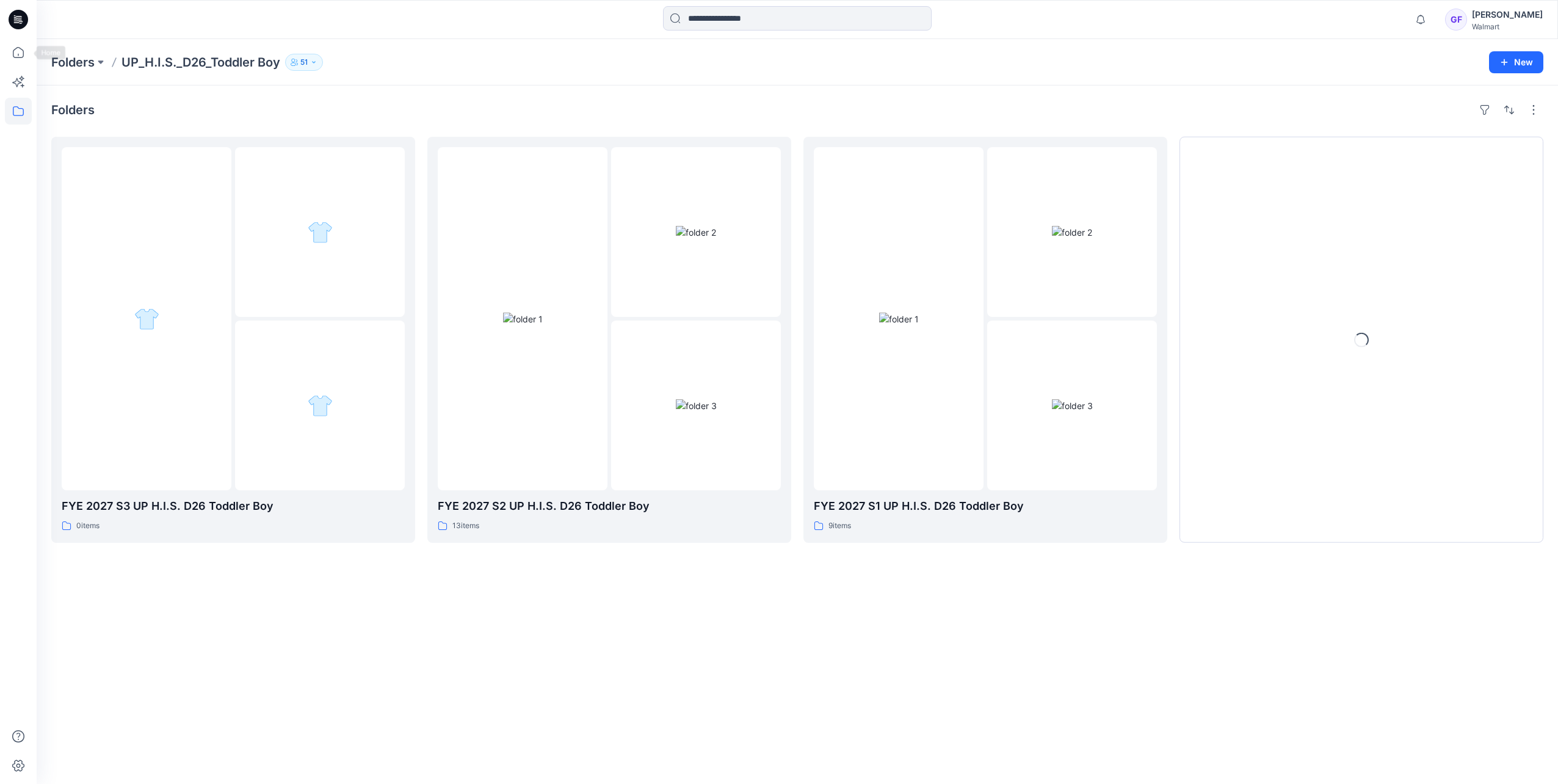
click at [50, 71] on div "Folders UP_H.I.S._D26_Toddler Boy [DEMOGRAPHIC_DATA] New" at bounding box center [797, 62] width 1522 height 47
click at [70, 63] on p "Folders" at bounding box center [73, 63] width 44 height 17
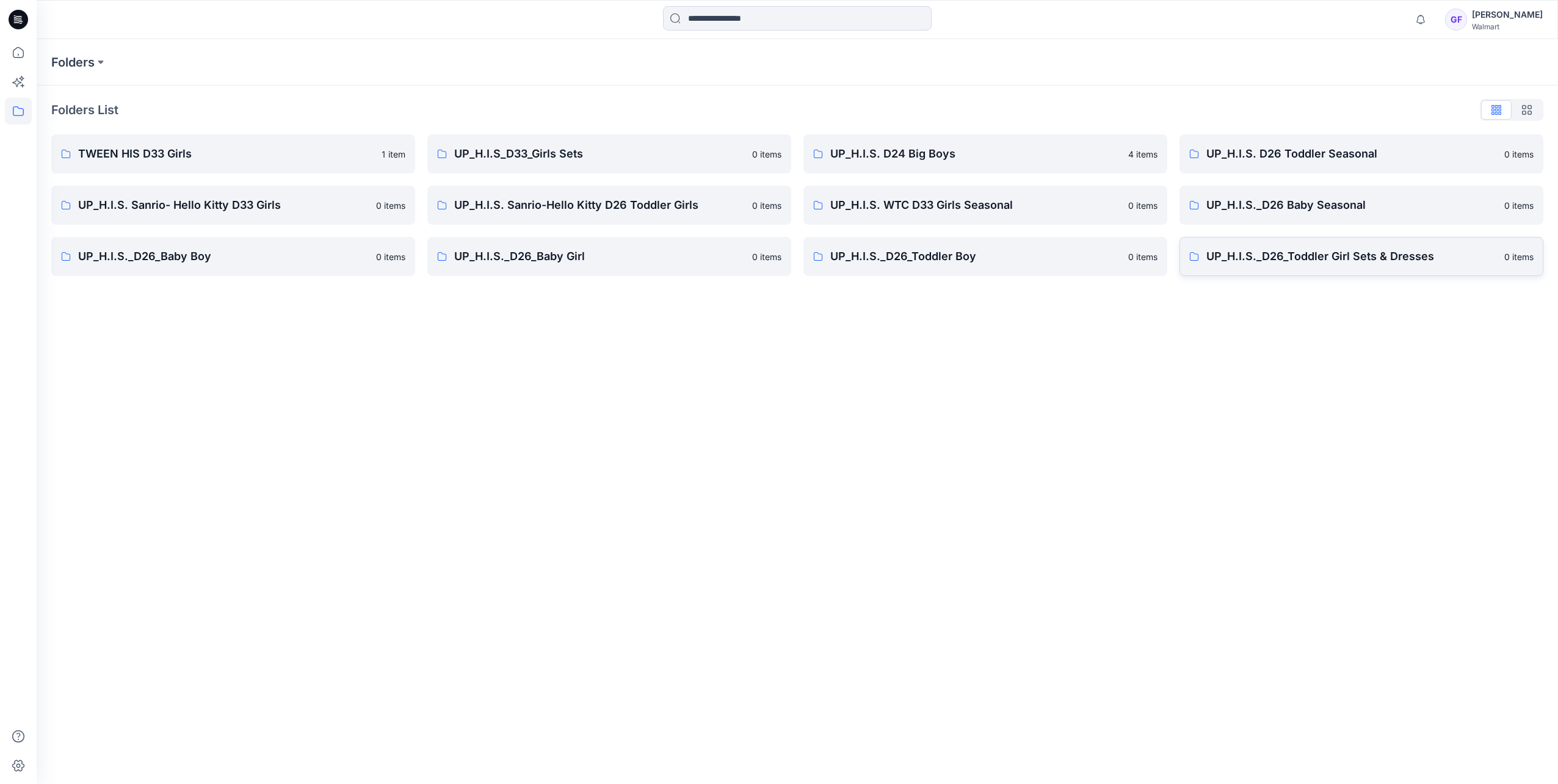
click at [1028, 256] on p "UP_H.I.S._D26_Toddler Girl Sets & Dresses" at bounding box center [1352, 257] width 291 height 17
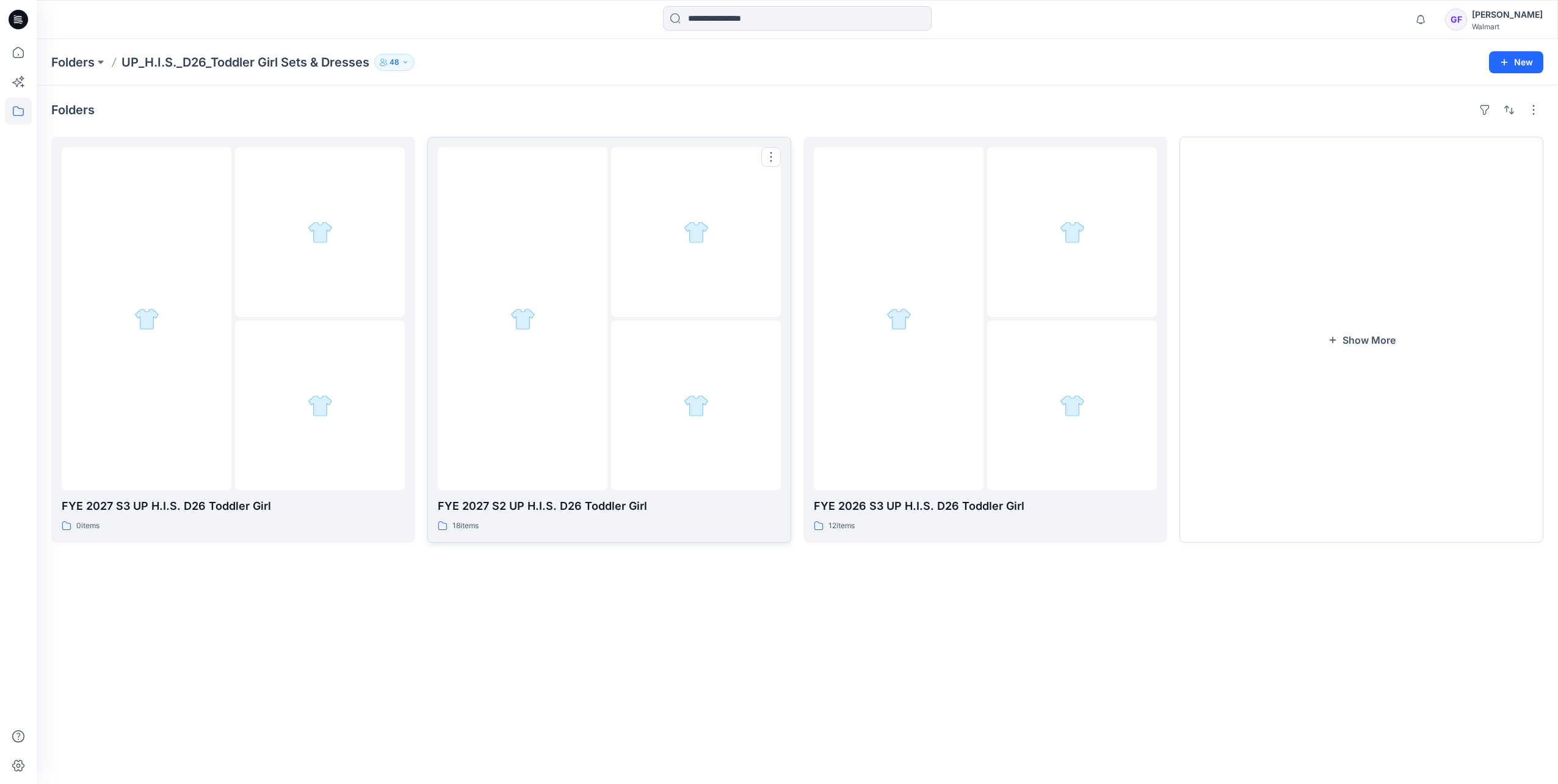
click at [575, 403] on div at bounding box center [523, 319] width 170 height 343
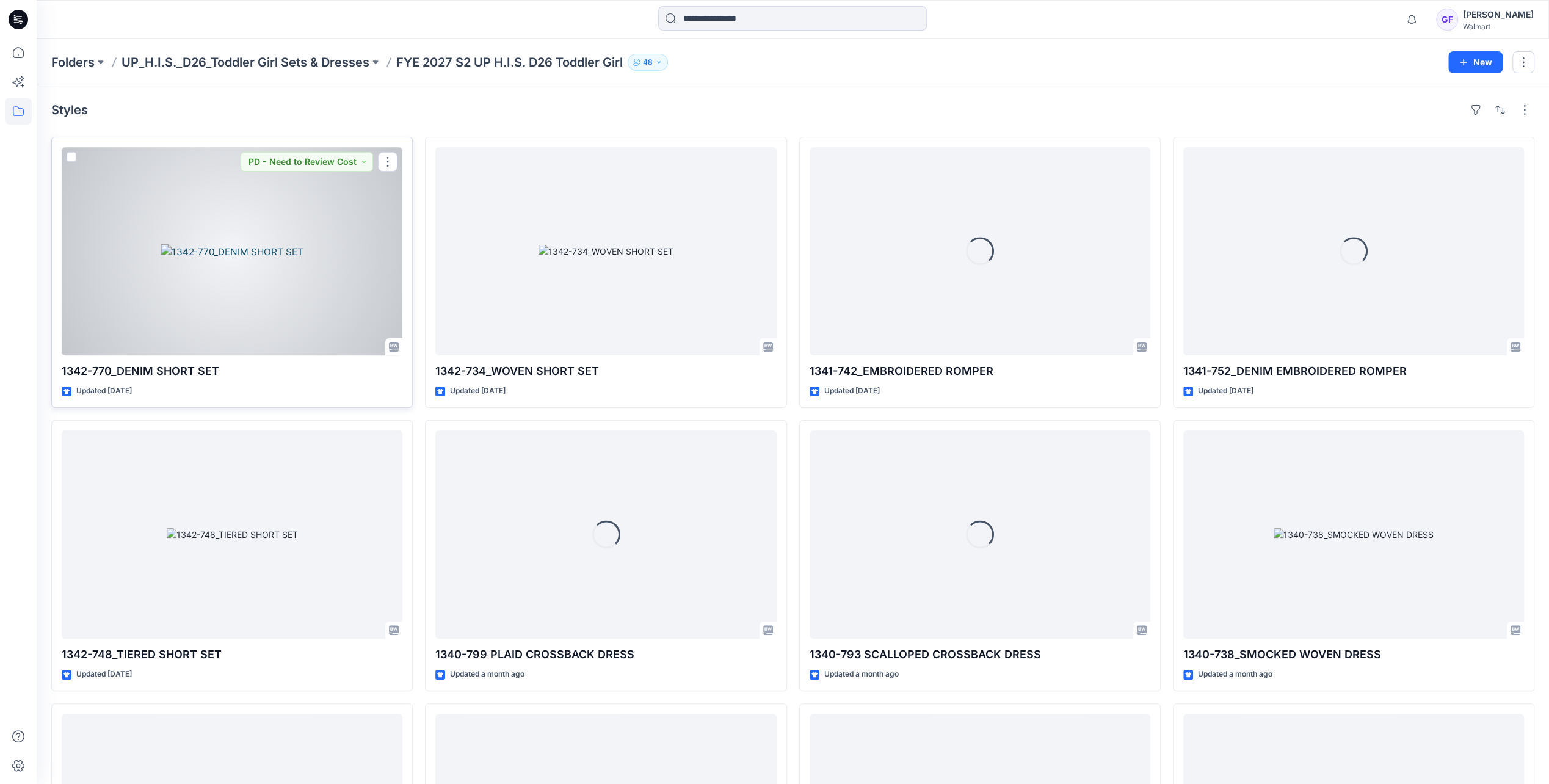
click at [232, 269] on div at bounding box center [232, 251] width 341 height 208
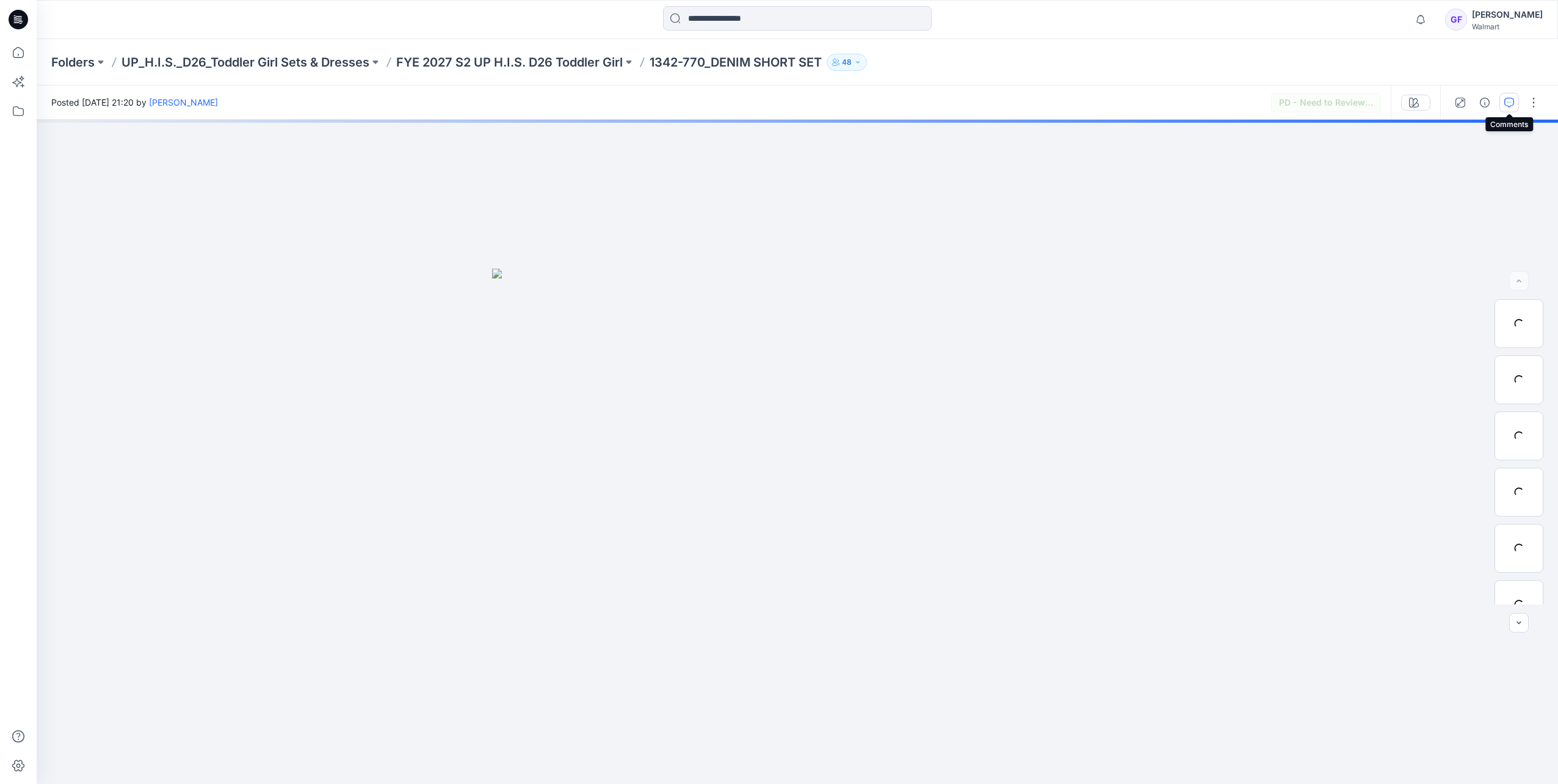
click at [1028, 101] on button "button" at bounding box center [1509, 102] width 20 height 20
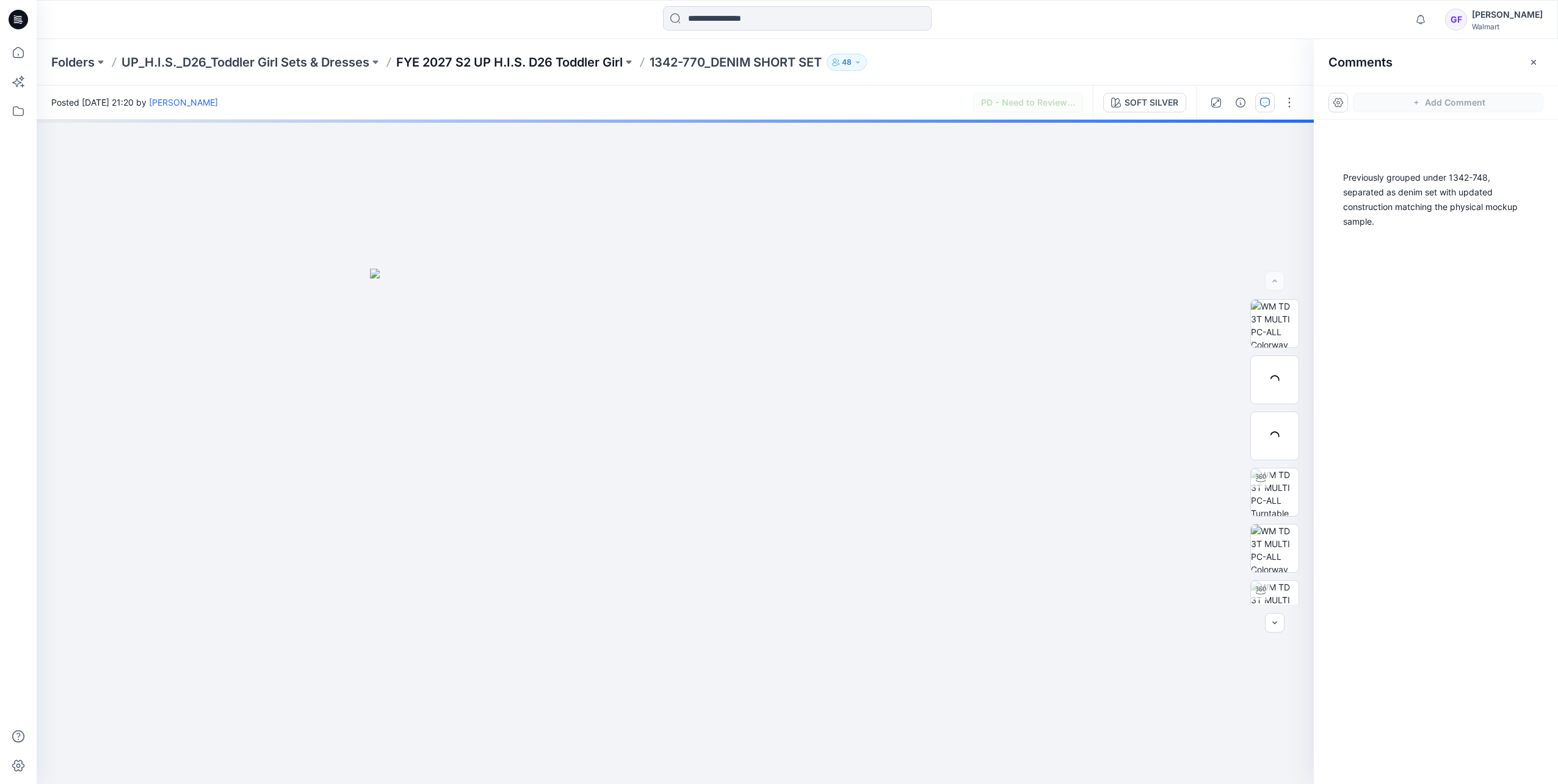
click at [509, 63] on p "FYE 2027 S2 UP H.I.S. D26 Toddler Girl" at bounding box center [510, 63] width 227 height 17
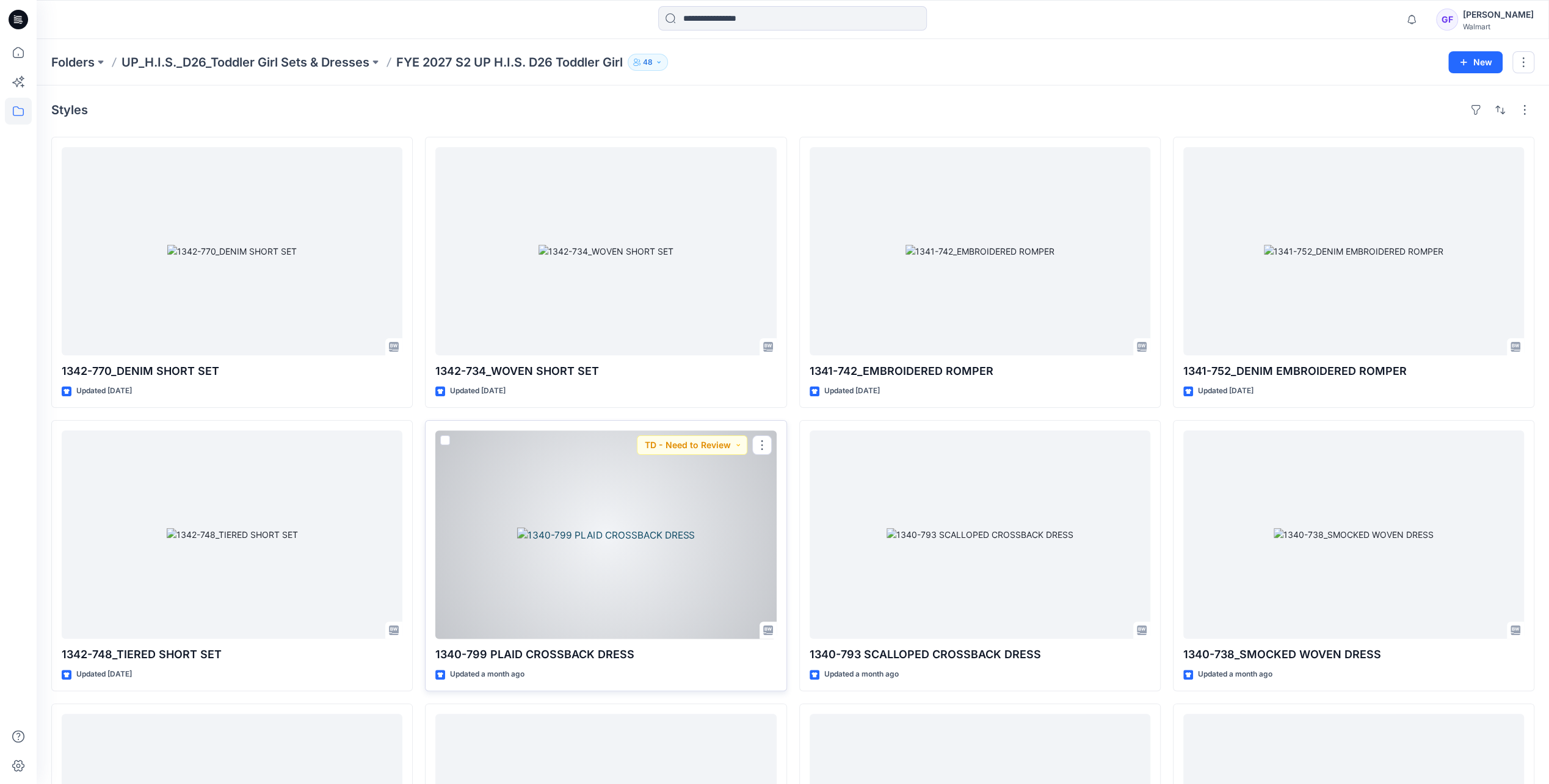
click at [698, 547] on div at bounding box center [606, 534] width 341 height 208
